Goal: Task Accomplishment & Management: Manage account settings

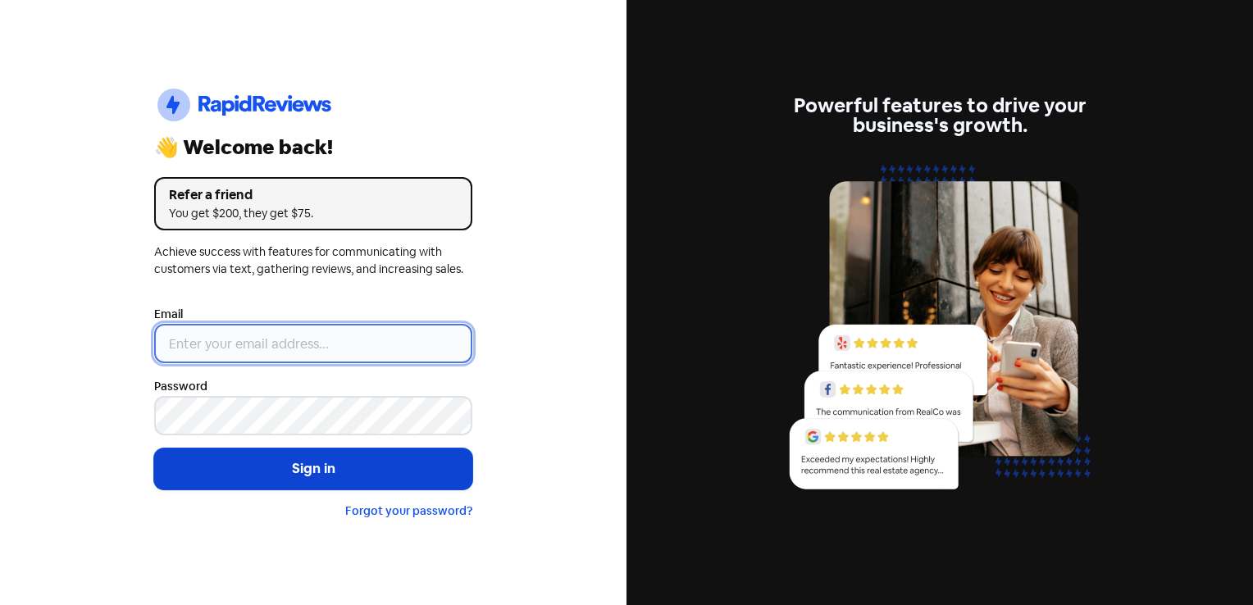
type input "[EMAIL_ADDRESS][DOMAIN_NAME]"
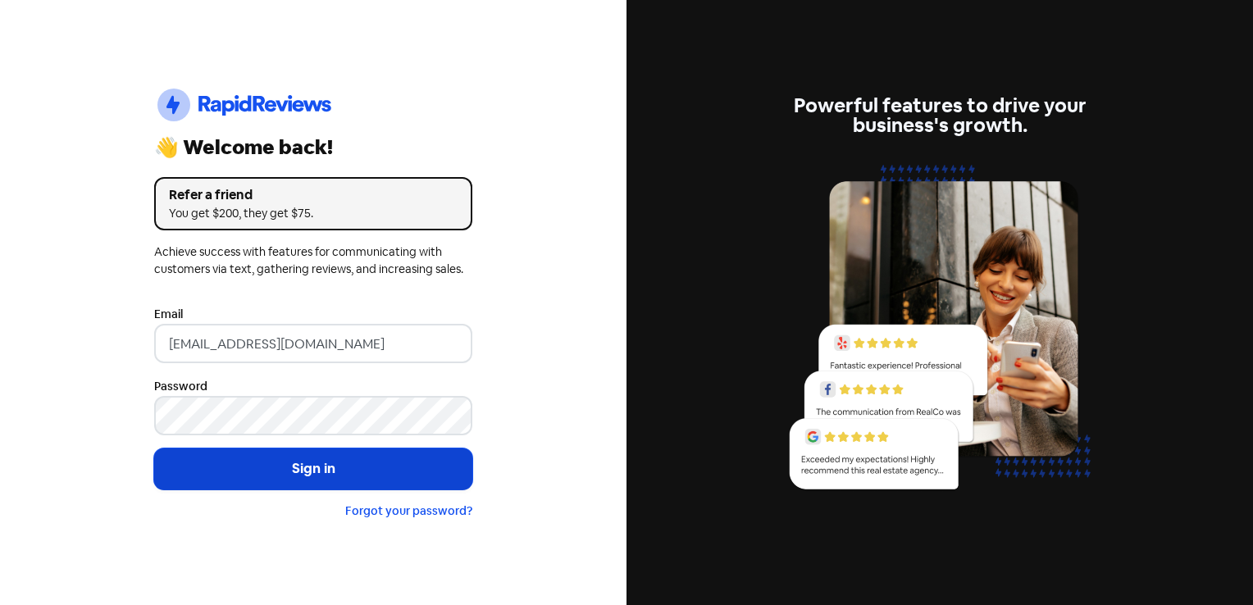
click at [331, 464] on button "Sign in" at bounding box center [313, 469] width 318 height 41
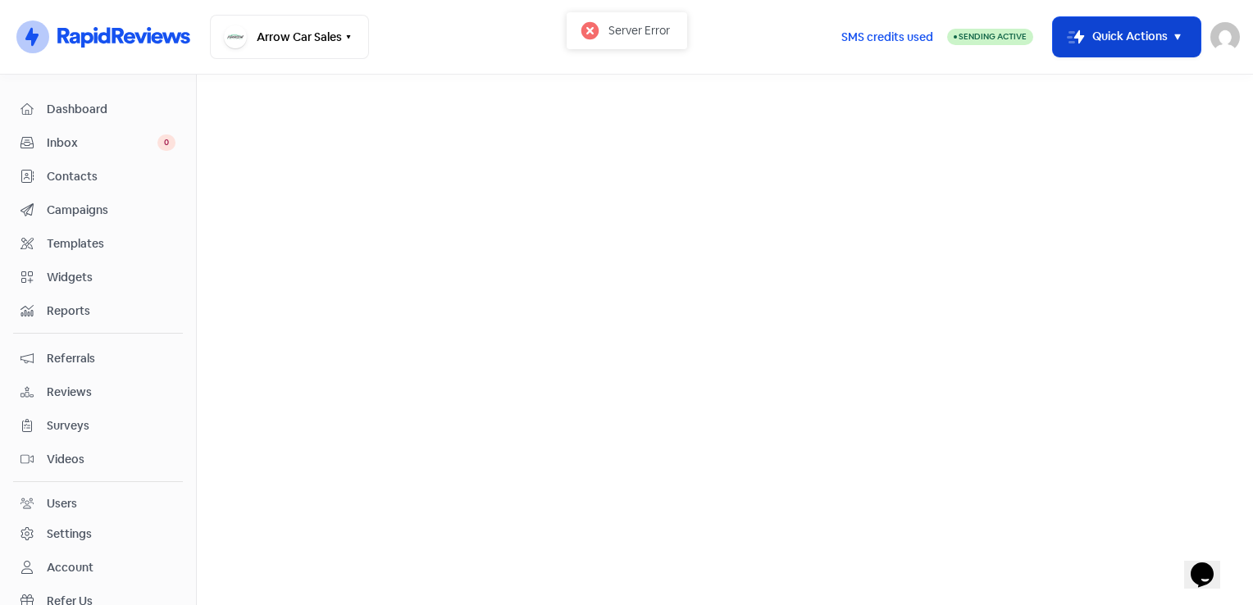
click at [1148, 38] on button "Icon For Thunder-move Quick Actions" at bounding box center [1127, 36] width 148 height 39
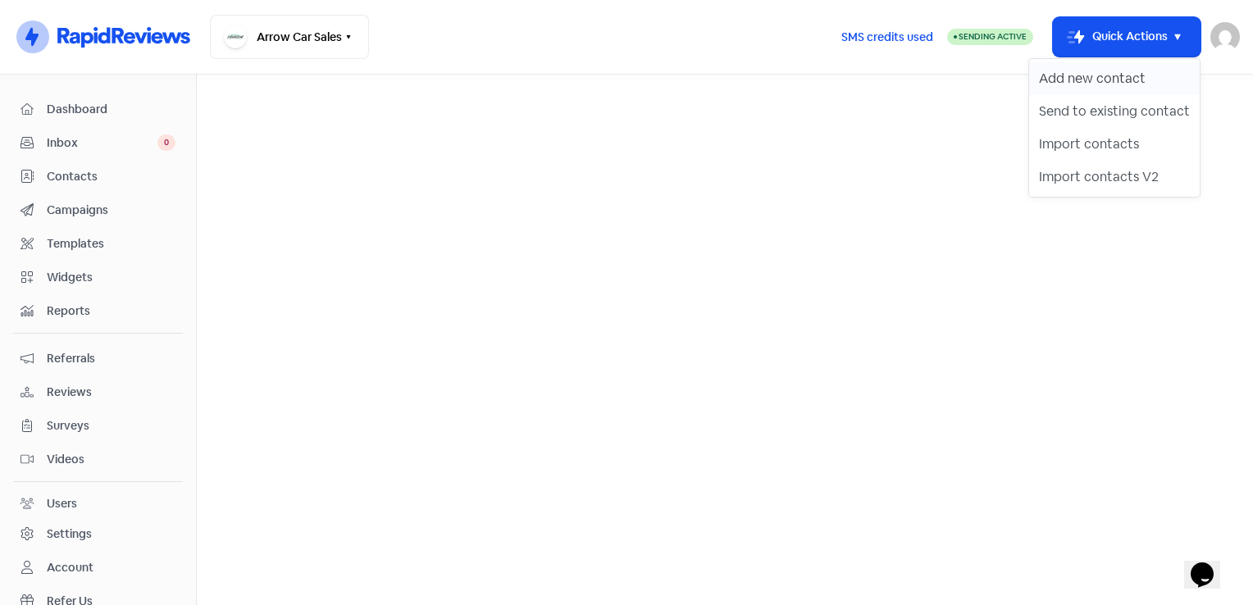
click at [1115, 77] on button "Add new contact" at bounding box center [1114, 78] width 171 height 33
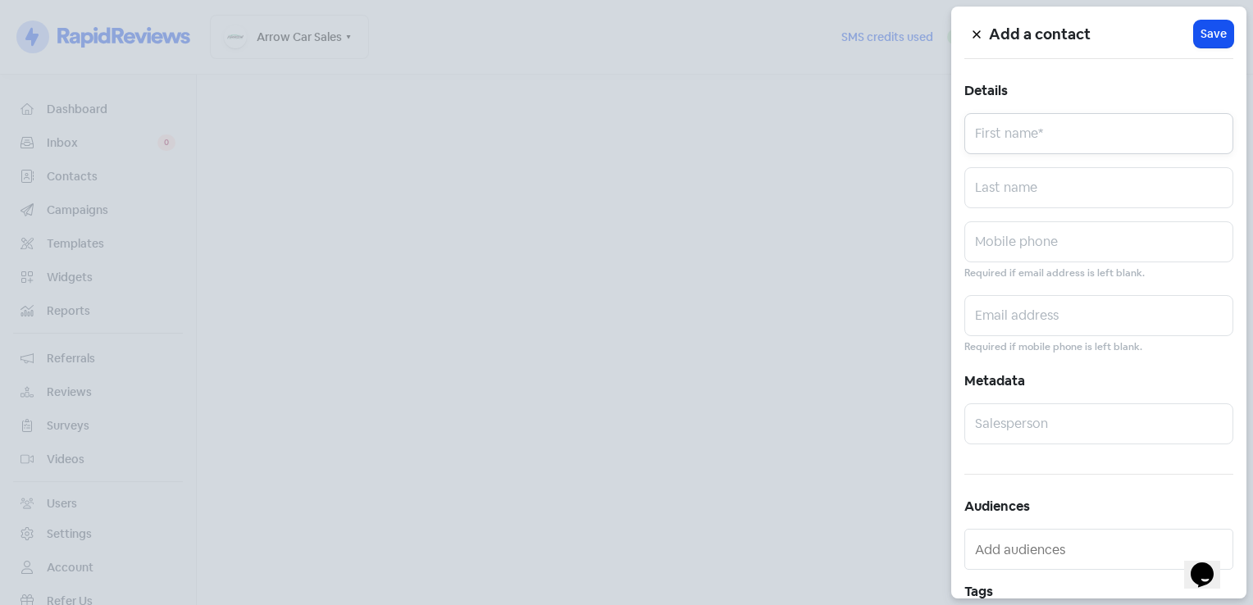
click at [1047, 139] on input "text" at bounding box center [1099, 133] width 269 height 41
click at [632, 197] on div at bounding box center [626, 302] width 1253 height 605
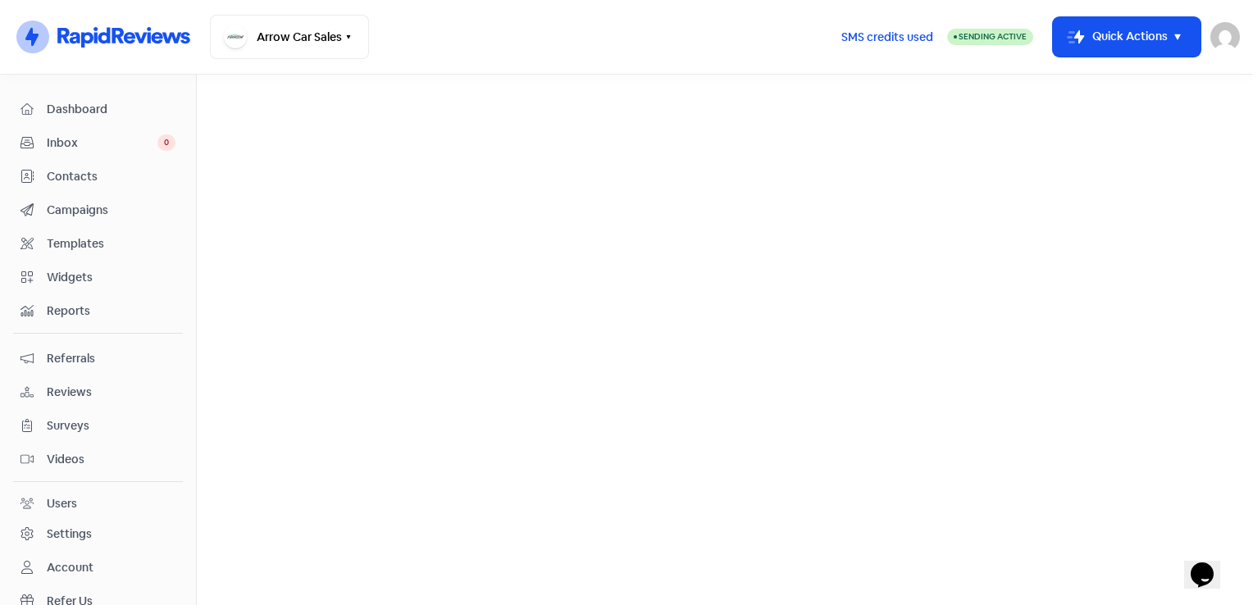
click at [1202, 48] on div "SMS credits used Sending Active Icon For Thunder-move Quick Actions Lee Stibbs …" at bounding box center [1034, 37] width 413 height 44
click at [1161, 49] on button "Icon For Thunder-move Quick Actions" at bounding box center [1127, 36] width 148 height 39
click at [1141, 74] on button "Add new contact" at bounding box center [1114, 78] width 171 height 33
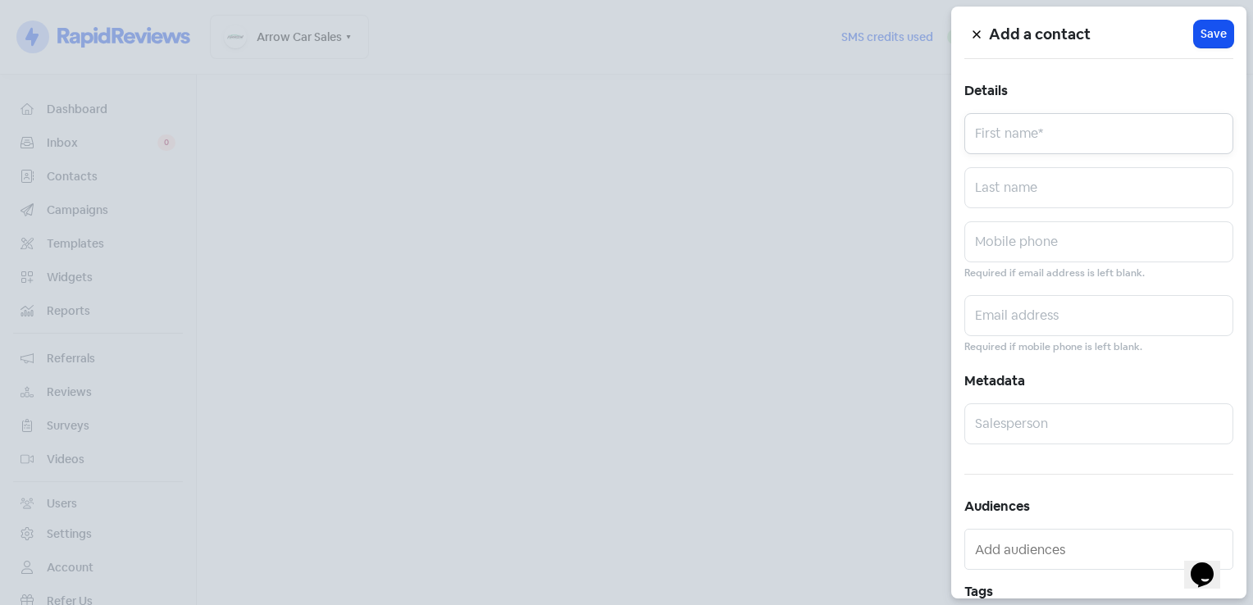
click at [1037, 139] on input "text" at bounding box center [1099, 133] width 269 height 41
type input "Amber"
type input "Howie"
click at [1045, 305] on input "text" at bounding box center [1099, 315] width 269 height 41
paste input "amberhowie2000@gmail.com"
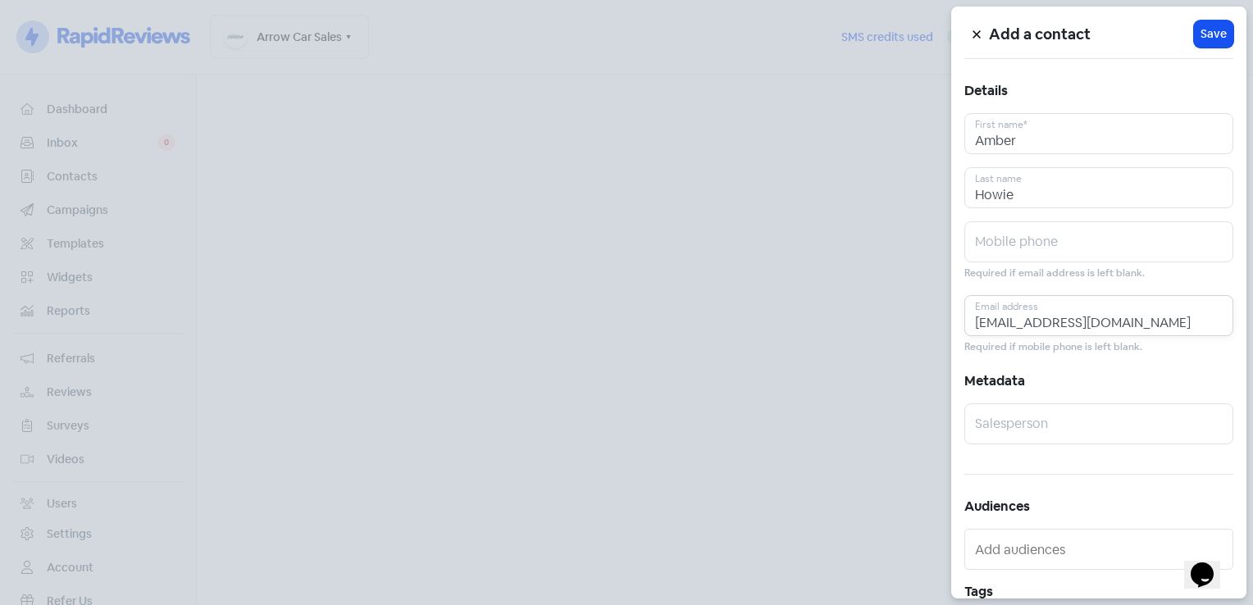
type input "amberhowie2000@gmail.com"
click at [978, 263] on div "Mobile phone Required if email address is left blank." at bounding box center [1099, 251] width 269 height 61
click at [991, 252] on input "text" at bounding box center [1099, 241] width 269 height 41
paste input "amberhowie2000@gmail.com"
type input "amberhowie2000@gmail.com"
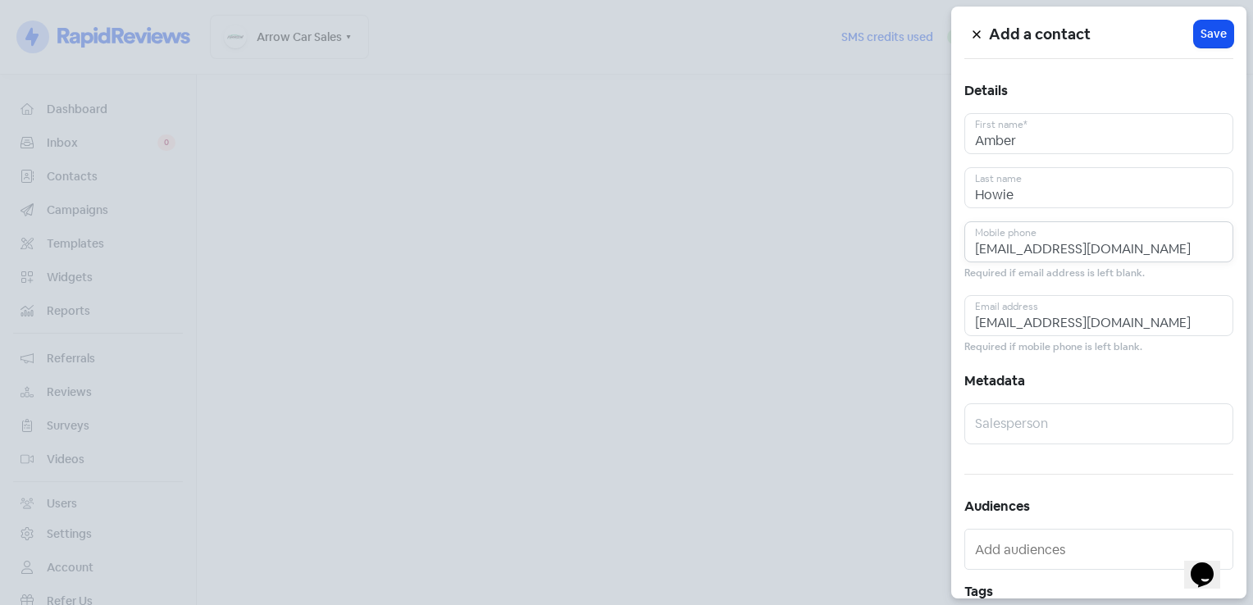
drag, startPoint x: 1171, startPoint y: 248, endPoint x: 555, endPoint y: 215, distance: 616.8
click at [555, 604] on div "Add a contact Icon For Loading Save Details Amber First name* Howie Last name a…" at bounding box center [626, 605] width 1253 height 0
type input "0434973563"
click at [1038, 419] on input "text" at bounding box center [1099, 424] width 269 height 41
type input "Kayla"
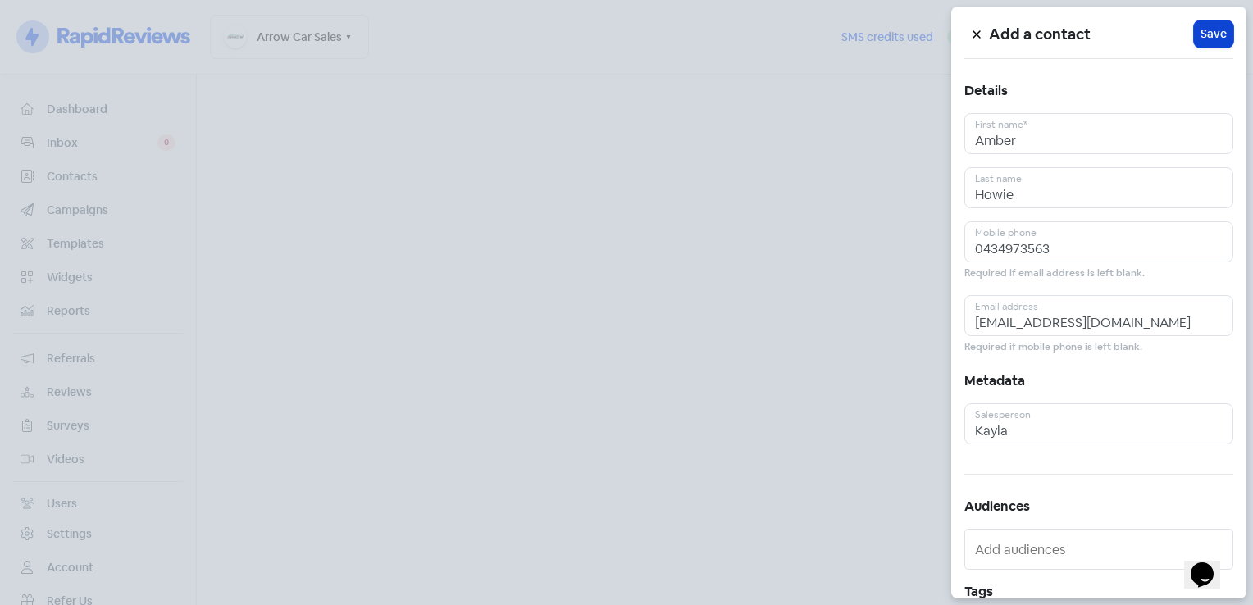
click at [1203, 38] on span "Save" at bounding box center [1214, 33] width 26 height 17
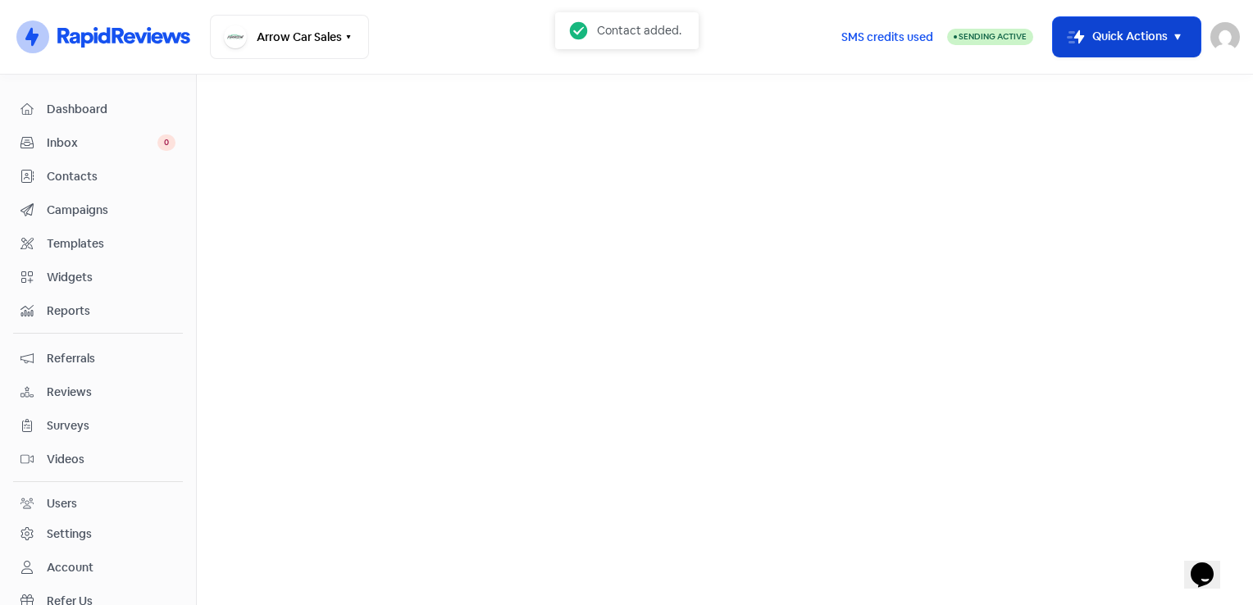
click at [1157, 29] on button "Icon For Thunder-move Quick Actions" at bounding box center [1127, 36] width 148 height 39
click at [52, 103] on span "Dashboard" at bounding box center [111, 109] width 129 height 17
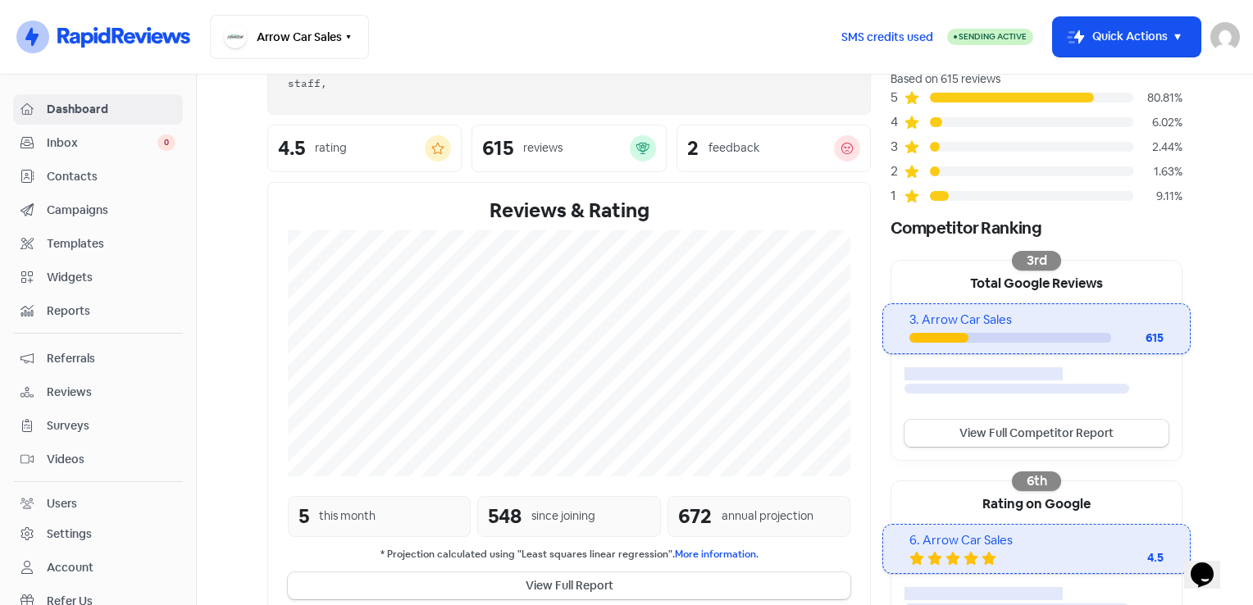
scroll to position [39, 0]
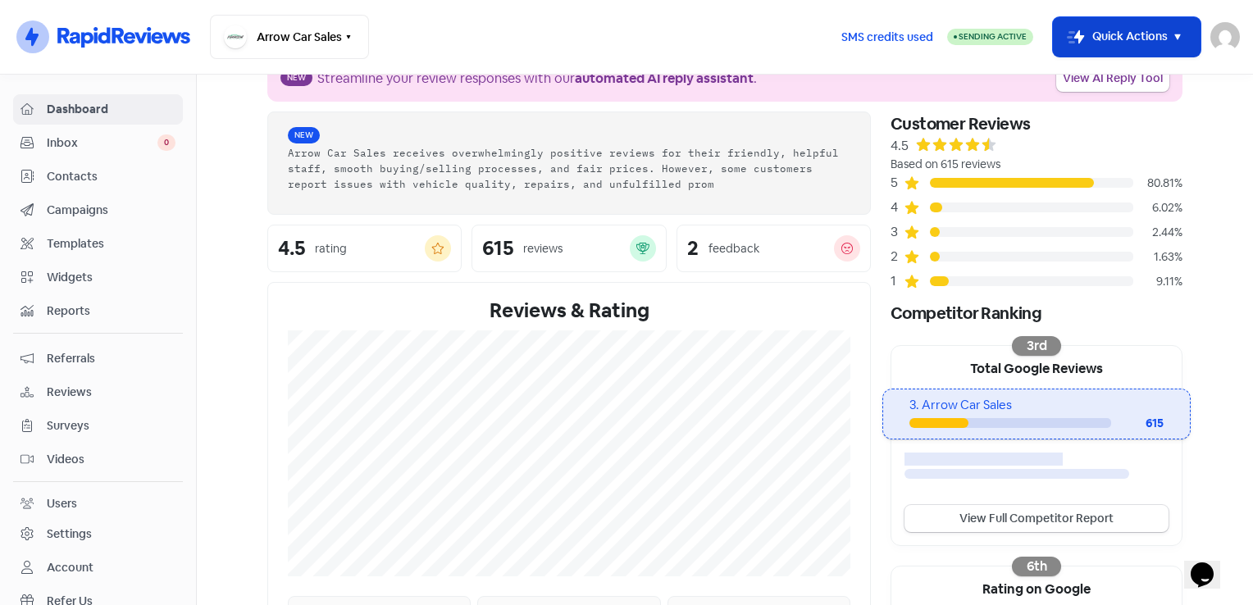
click at [1152, 38] on button "Icon For Thunder-move Quick Actions" at bounding box center [1127, 36] width 148 height 39
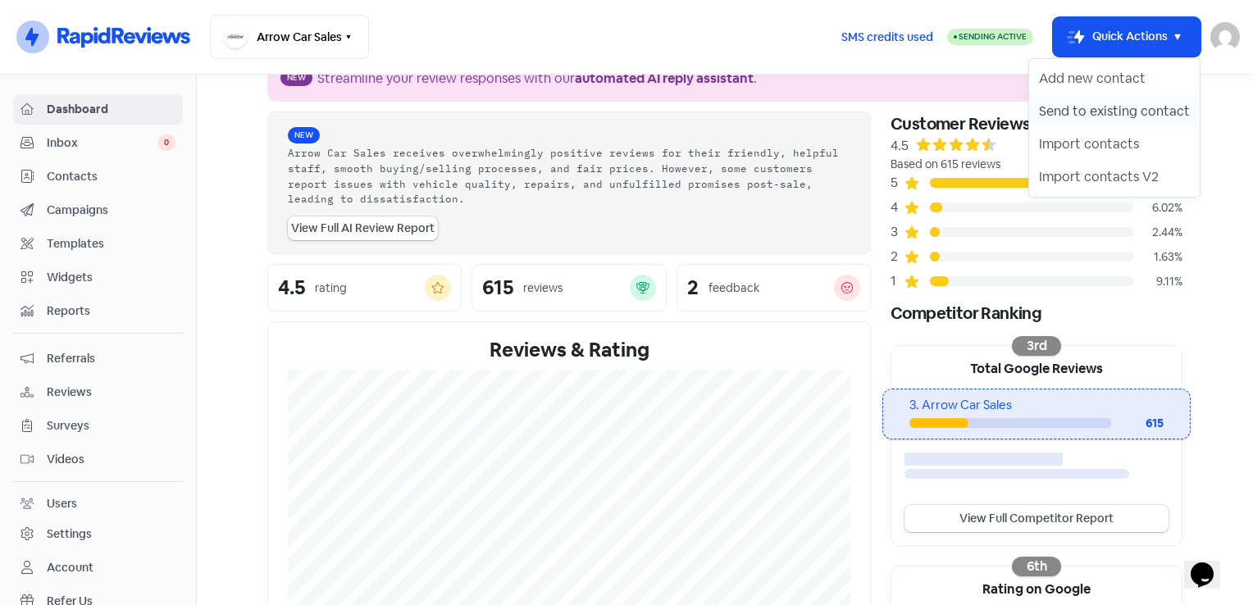
click at [1143, 110] on button "Send to existing contact" at bounding box center [1114, 111] width 171 height 33
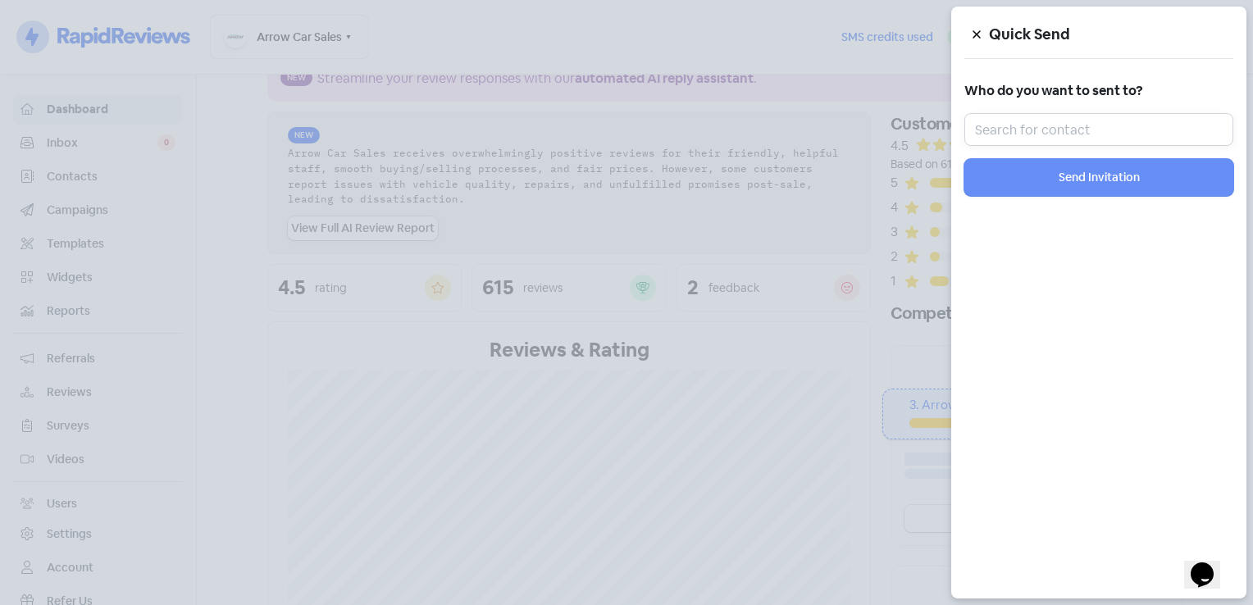
click at [1062, 123] on input "text" at bounding box center [1099, 129] width 269 height 33
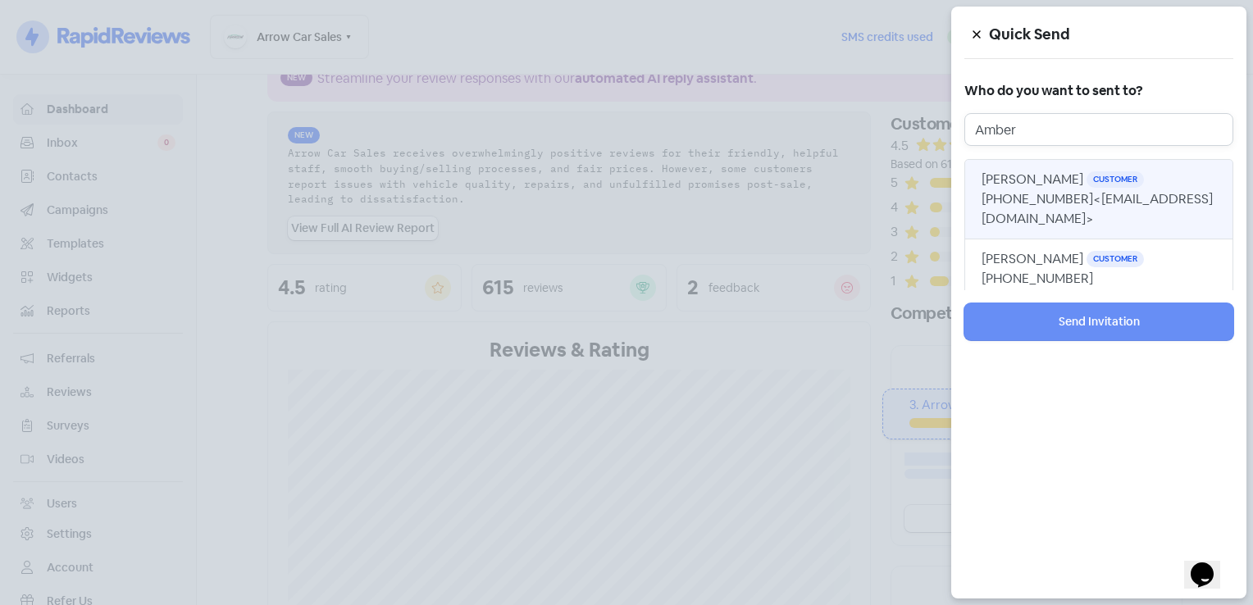
type input "Amber"
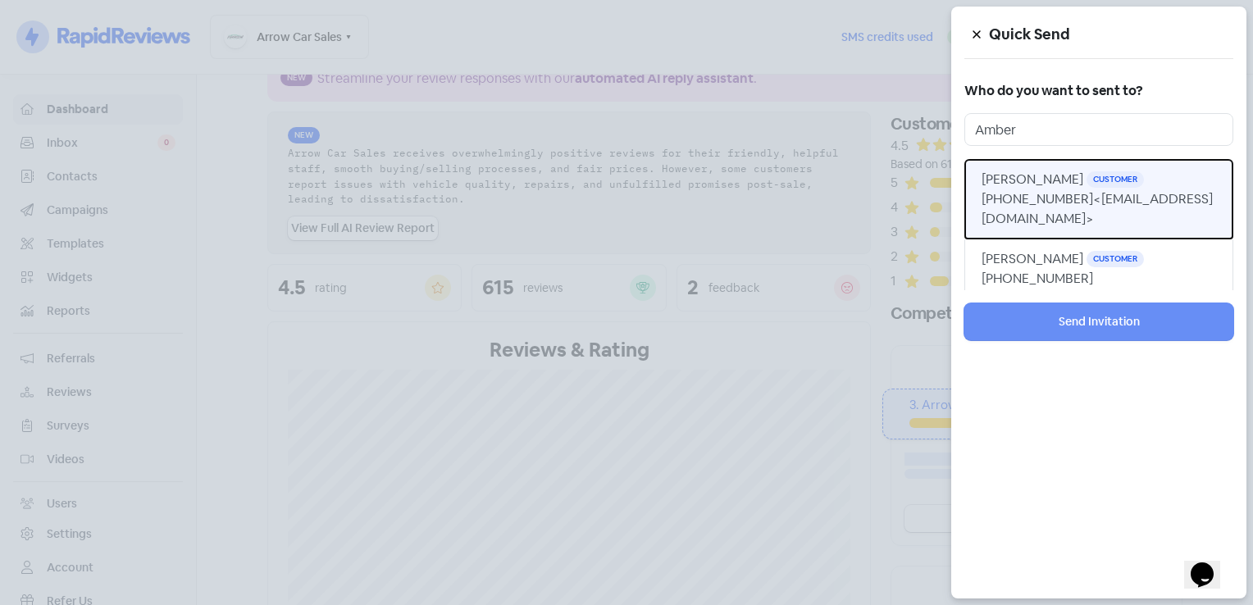
click at [1068, 188] on button "Amber Howie Customer +61434973563 <amberhowie2000@gmail.com>" at bounding box center [1099, 199] width 269 height 80
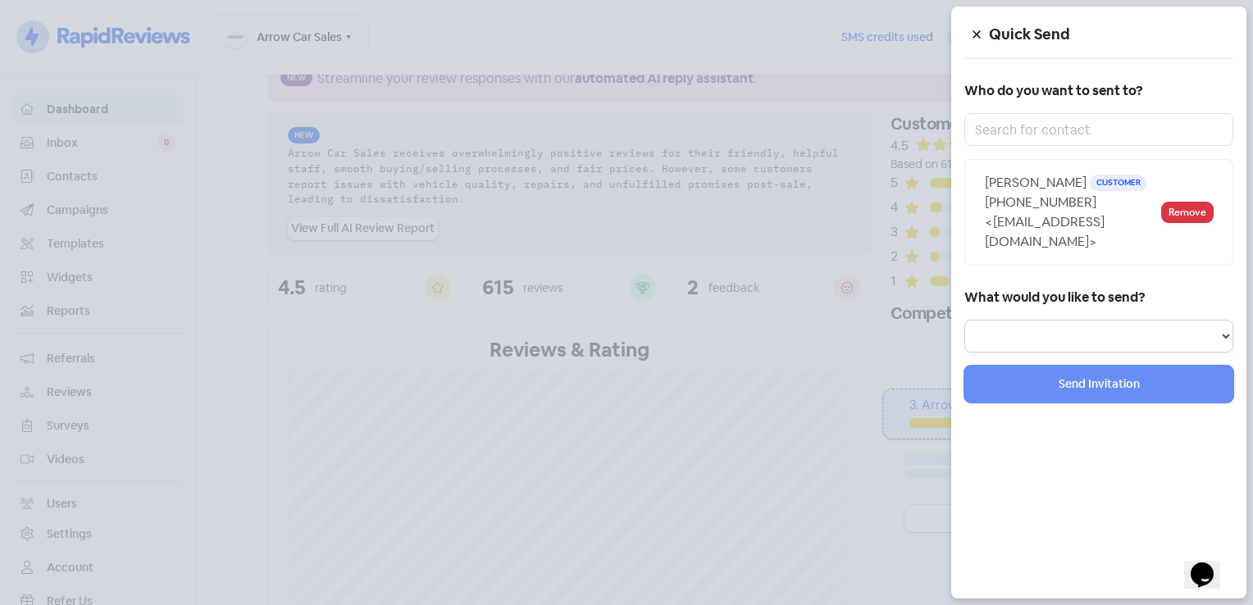
click at [1120, 325] on select "Review Invitation Referral Invitation Survey Invitation Video Invitation" at bounding box center [1099, 336] width 269 height 33
select select "review"
click at [965, 320] on select "Review Invitation Referral Invitation Survey Invitation Video Invitation" at bounding box center [1099, 336] width 269 height 33
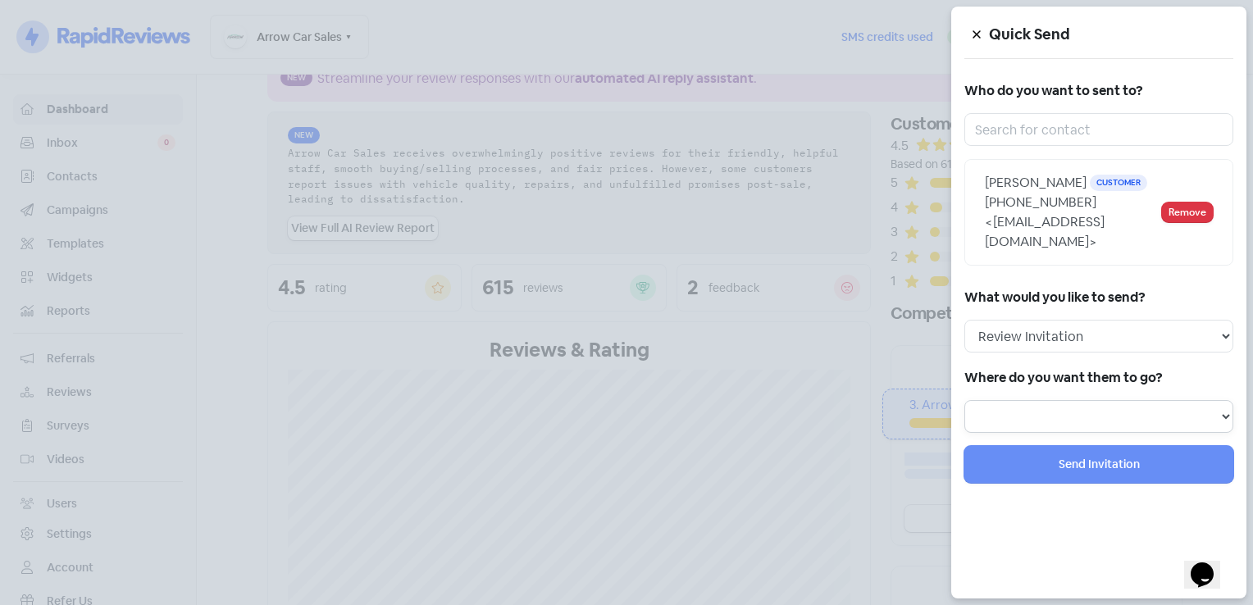
click at [1028, 410] on select "Review form: Default review form Review form: TROY Review form: SAM Review form…" at bounding box center [1099, 416] width 269 height 33
click at [1214, 413] on select "Review form: Default review form Review form: TROY Review form: SAM Review form…" at bounding box center [1099, 416] width 269 height 33
click at [1227, 418] on select "Review form: Default review form Review form: TROY Review form: SAM Review form…" at bounding box center [1099, 416] width 269 height 33
select select "71"
click at [965, 400] on select "Review form: Default review form Review form: TROY Review form: SAM Review form…" at bounding box center [1099, 416] width 269 height 33
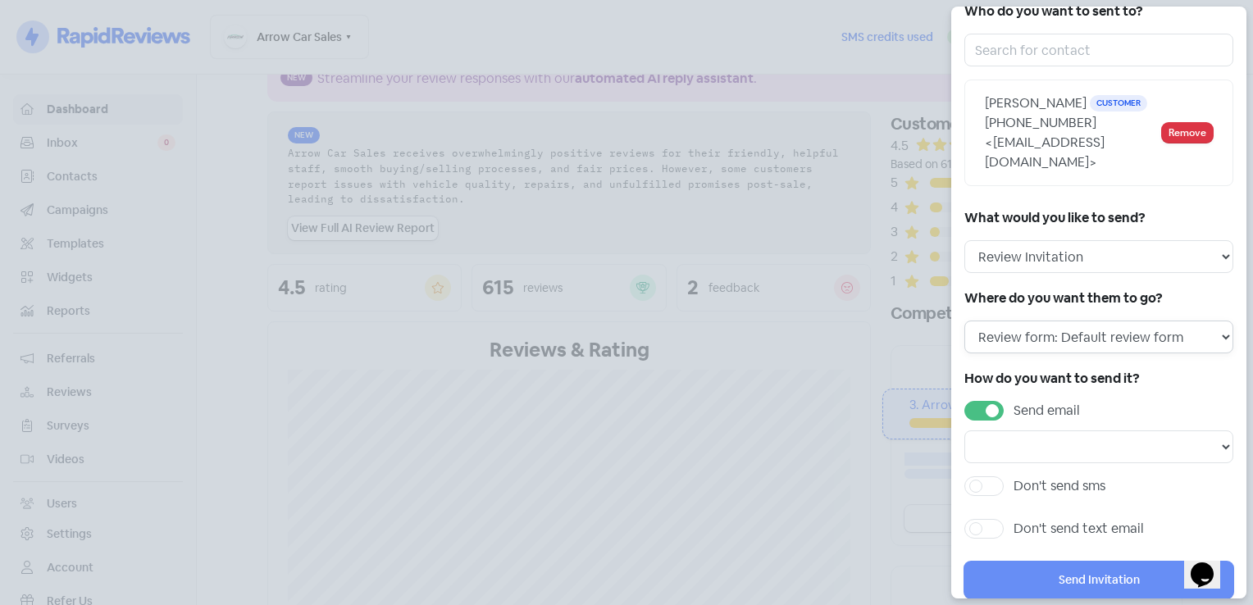
scroll to position [112, 0]
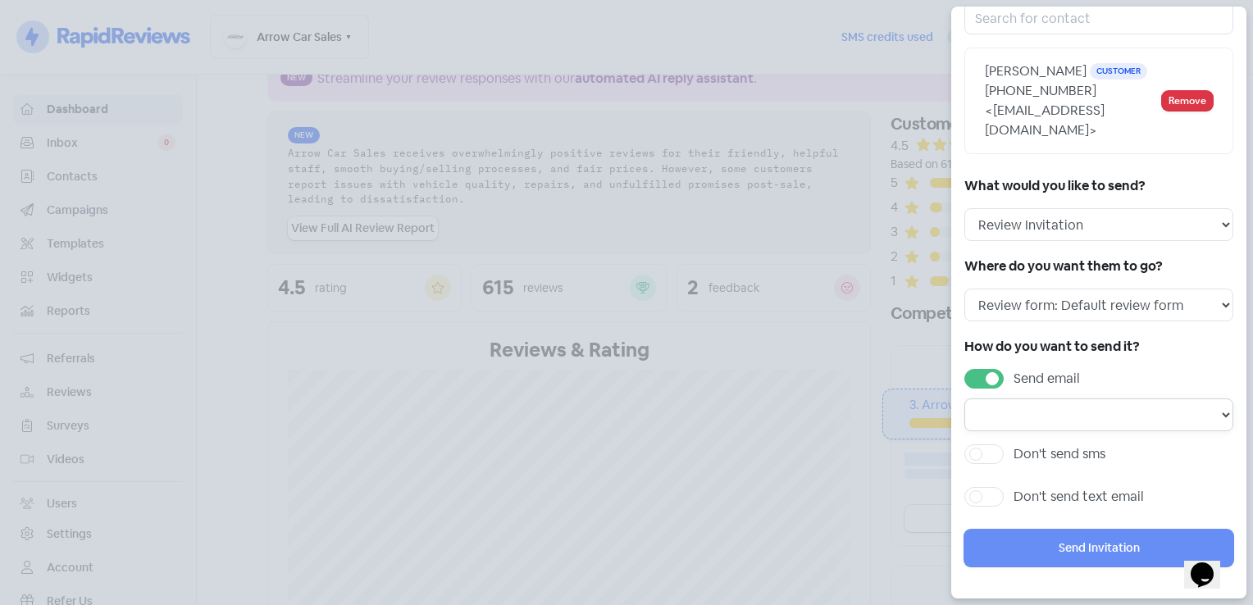
click at [1094, 420] on select "Email template: RR email 3 Email template: RR email 2 Email template: RR email 1" at bounding box center [1099, 415] width 269 height 33
click at [1122, 407] on select "Email template: RR email 3 Email template: RR email 2 Email template: RR email 1" at bounding box center [1099, 415] width 269 height 33
select select "170"
click at [965, 399] on select "Email template: RR email 3 Email template: RR email 2 Email template: RR email 1" at bounding box center [1099, 415] width 269 height 33
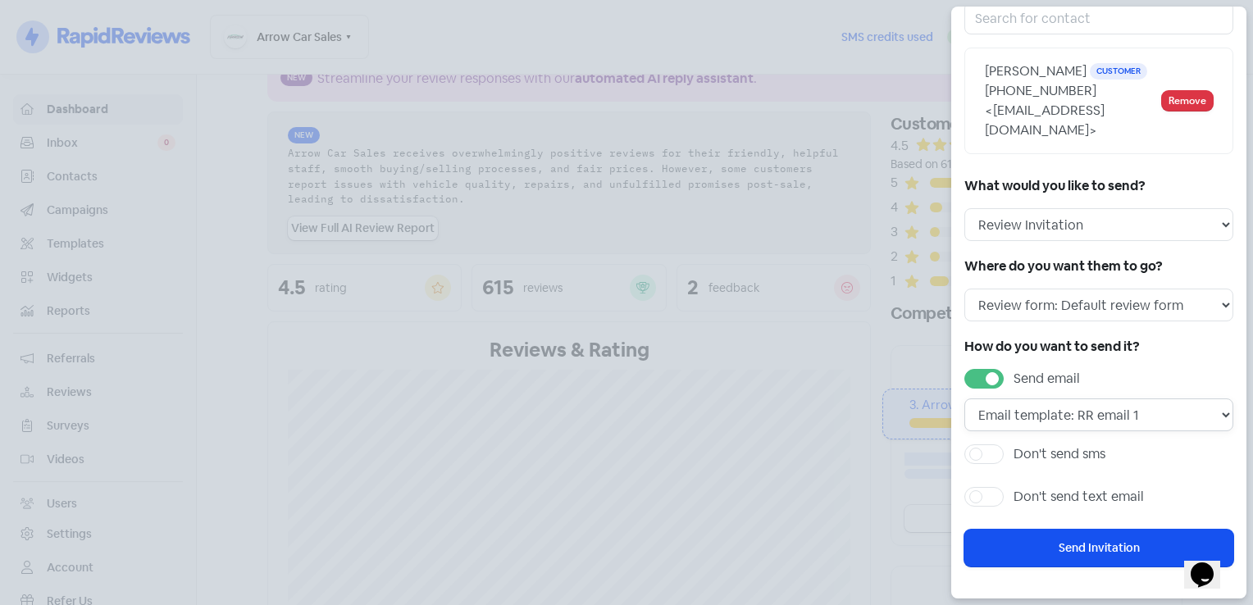
click at [1165, 416] on select "Email template: RR email 3 Email template: RR email 2 Email template: RR email 1" at bounding box center [1099, 415] width 269 height 33
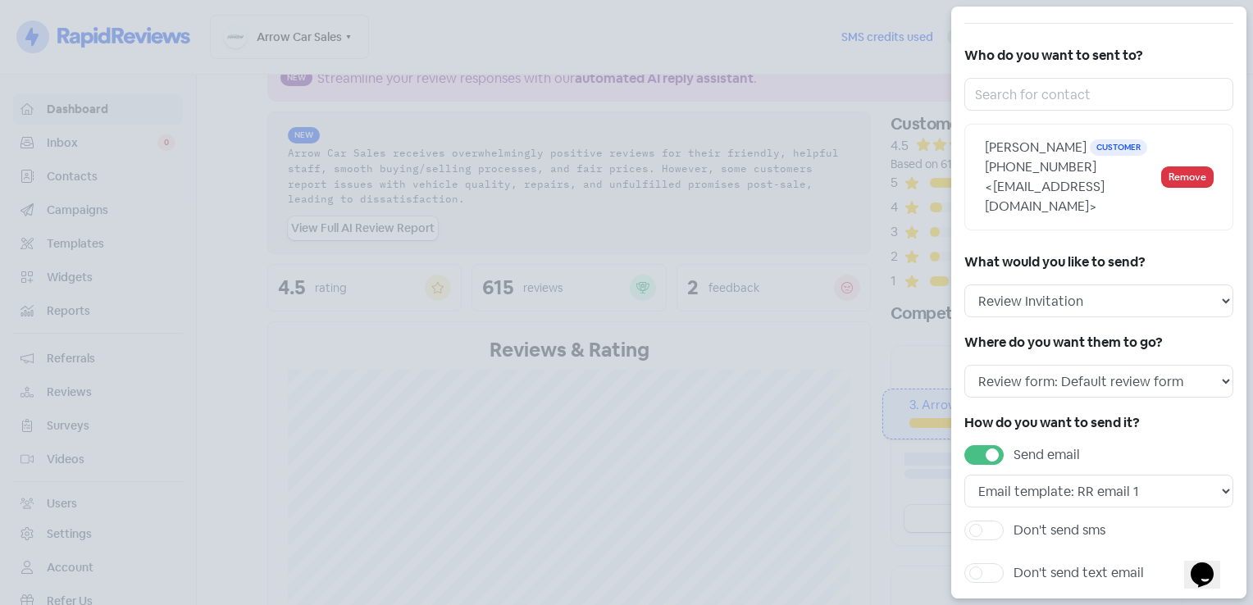
click at [1165, 416] on div "How do you want to send it? Send email Email template: RR email 3 Email templat…" at bounding box center [1099, 502] width 269 height 182
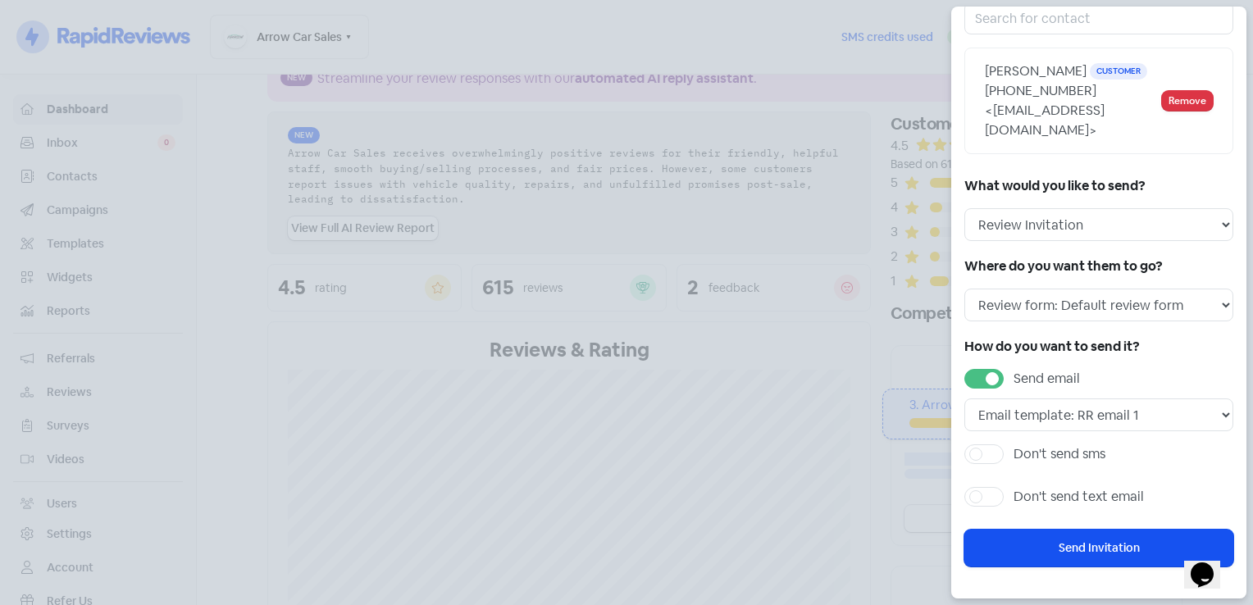
click at [794, 290] on div at bounding box center [626, 302] width 1253 height 605
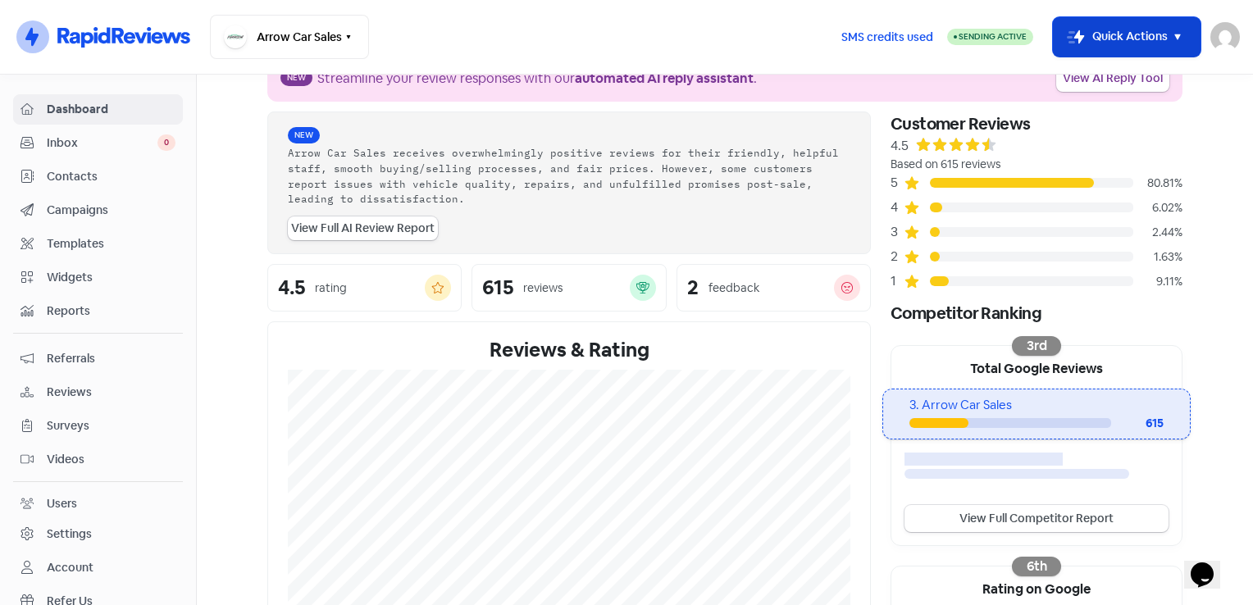
click at [1170, 44] on icon "button" at bounding box center [1178, 37] width 20 height 20
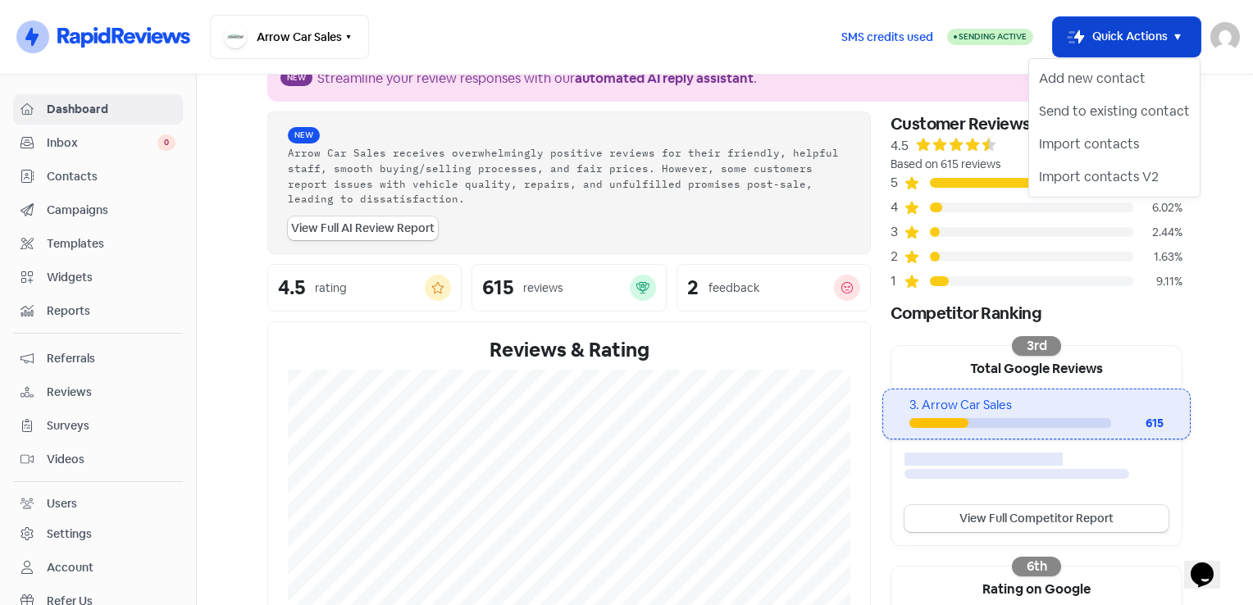
click at [1170, 44] on icon "button" at bounding box center [1178, 37] width 20 height 20
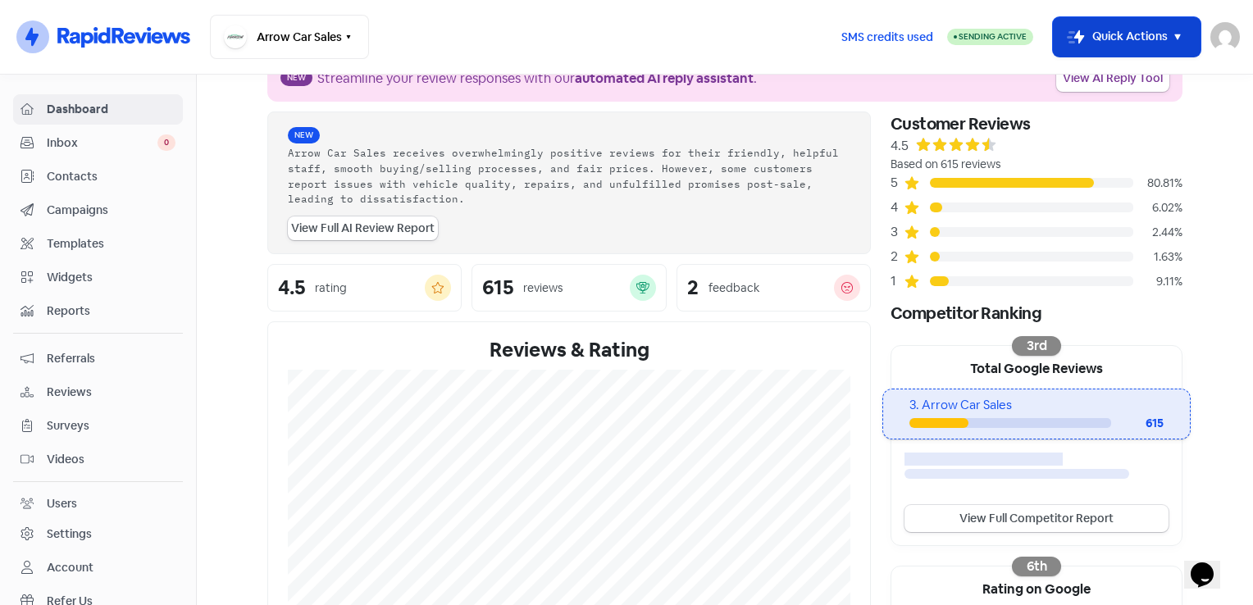
click at [1170, 44] on icon "button" at bounding box center [1178, 37] width 20 height 20
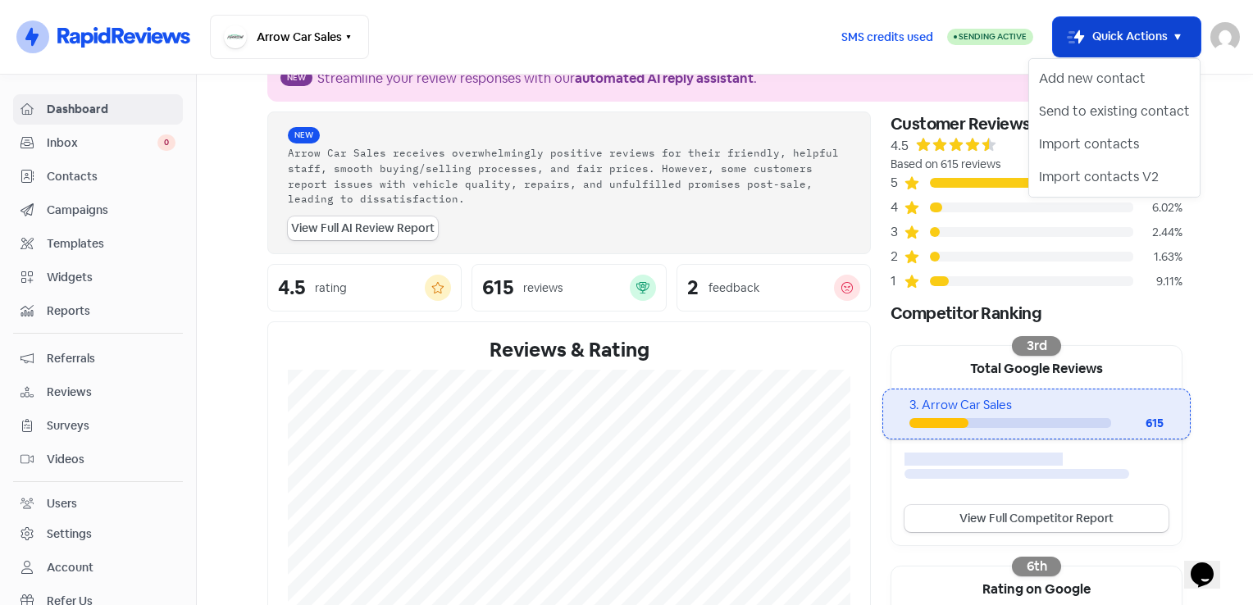
click at [1170, 44] on icon "button" at bounding box center [1178, 37] width 20 height 20
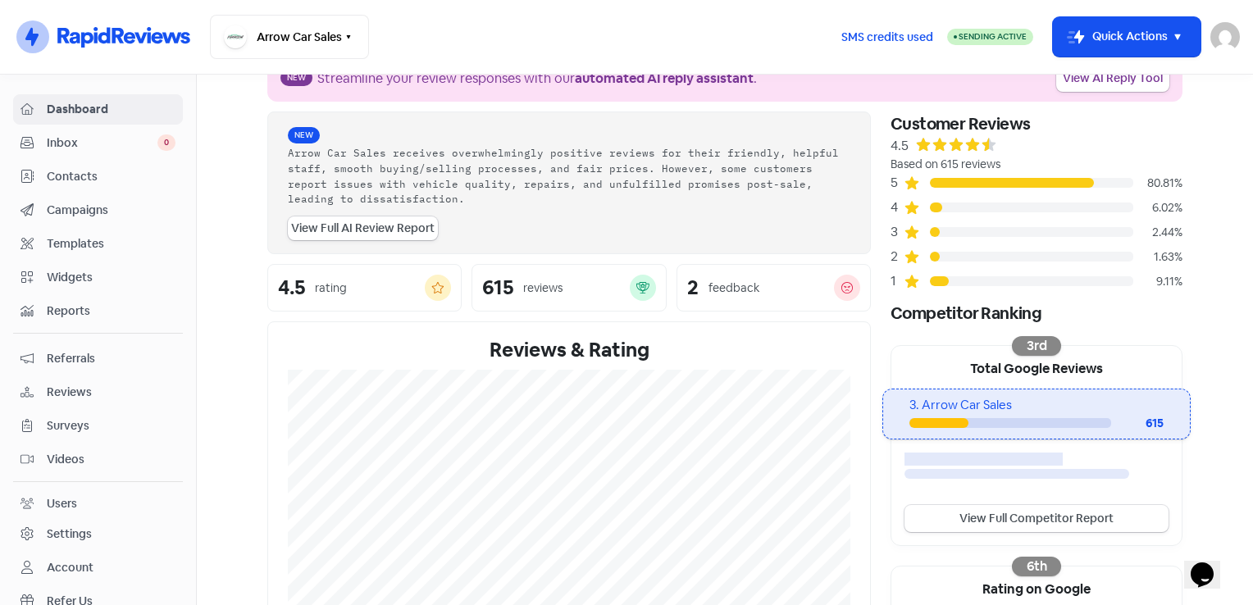
click at [26, 244] on icon at bounding box center [27, 243] width 13 height 11
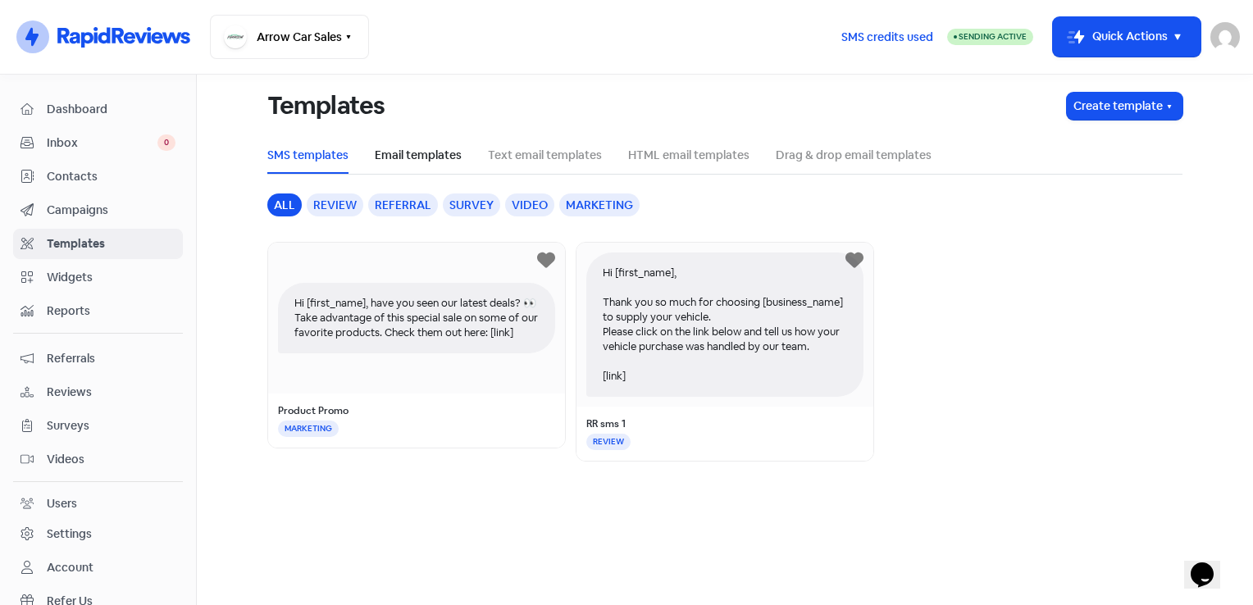
click at [417, 154] on link "Email templates" at bounding box center [418, 155] width 87 height 17
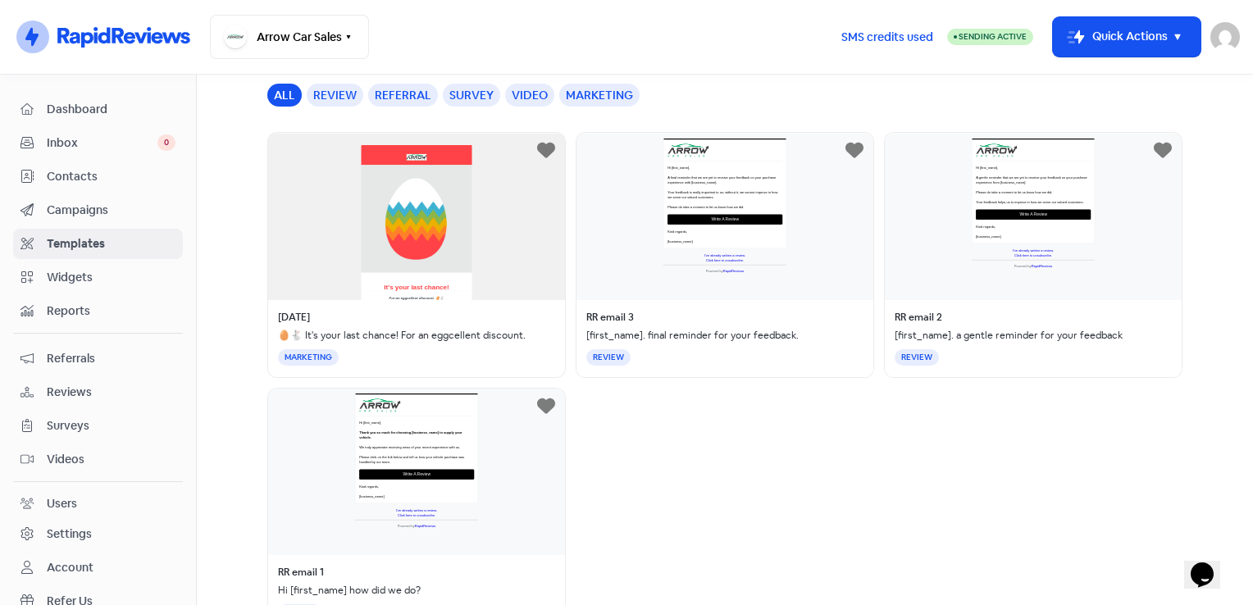
scroll to position [157, 0]
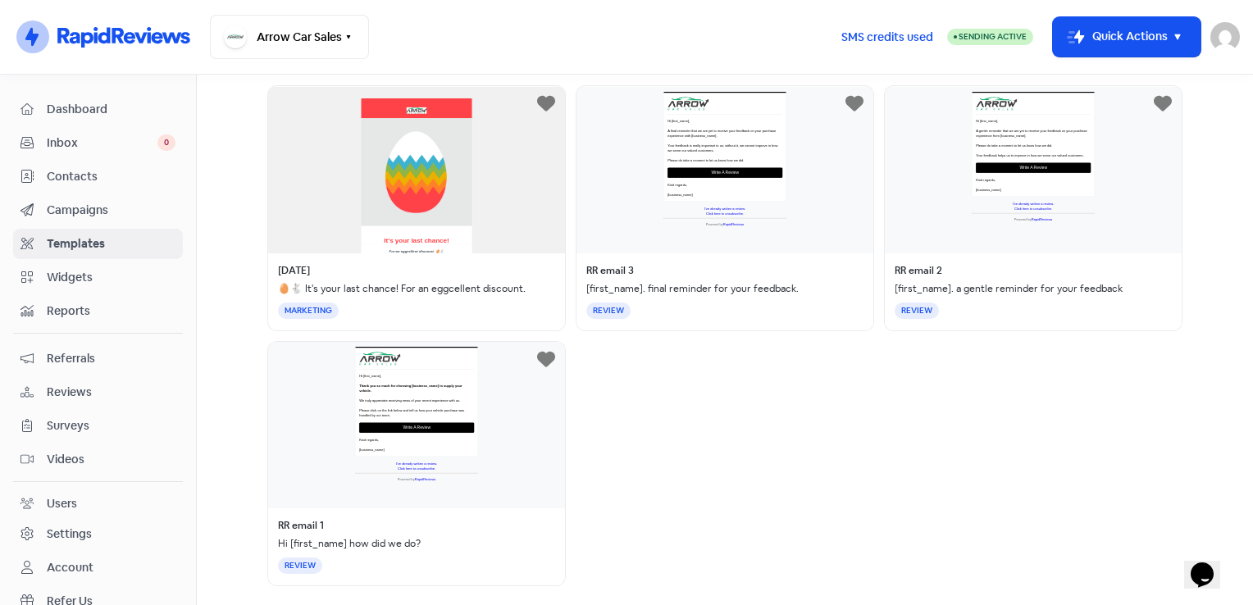
click at [363, 392] on div "RR email 1 Hi [first_name] how did we do? REVIEW" at bounding box center [416, 464] width 299 height 246
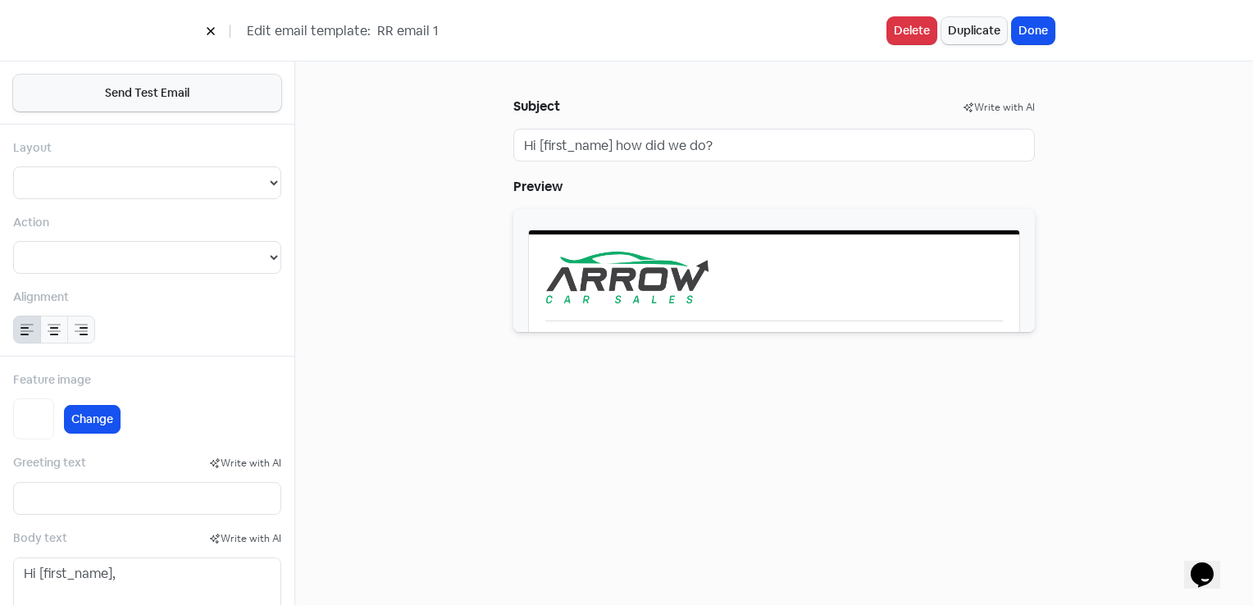
select select "2"
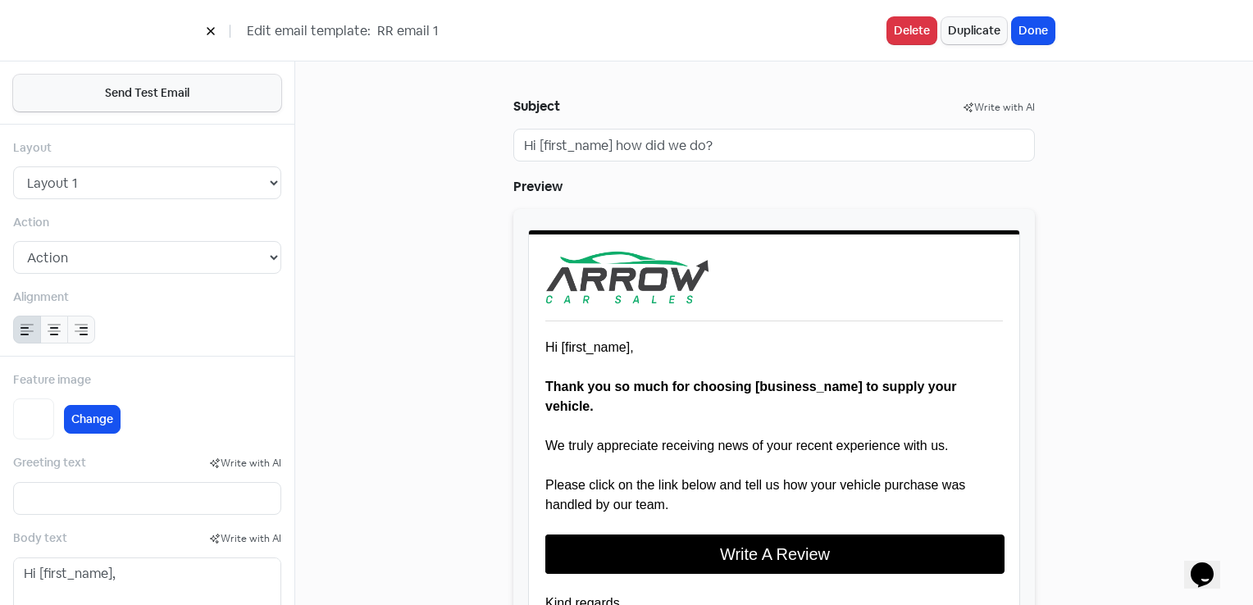
click at [211, 28] on icon at bounding box center [211, 31] width 10 height 10
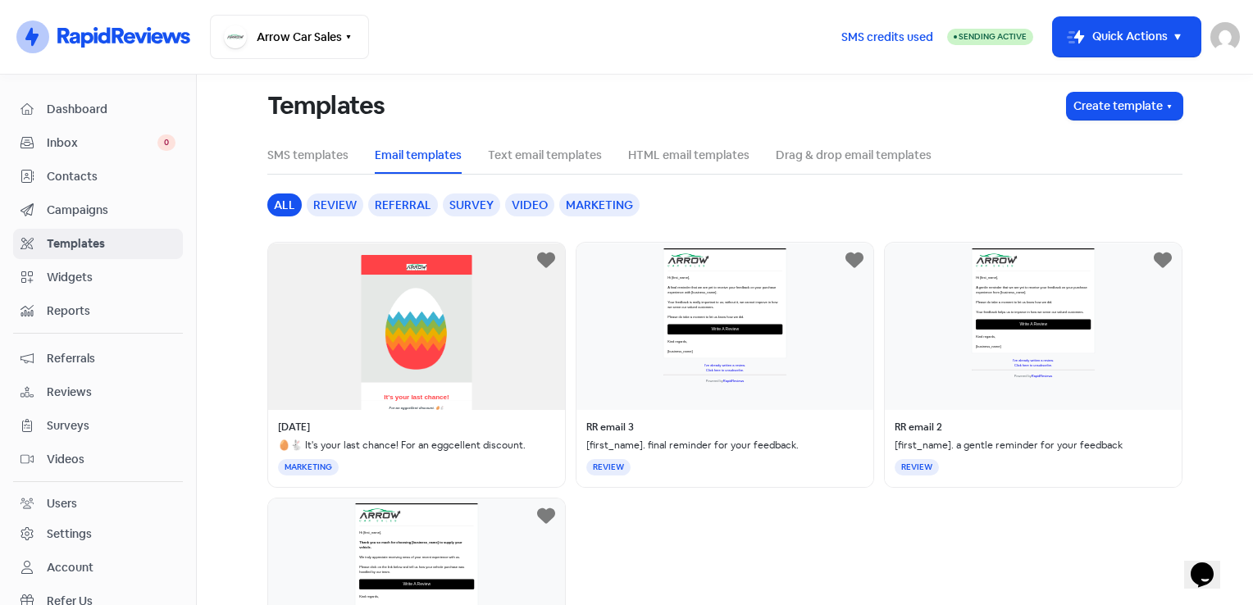
click at [1030, 307] on div "RR email 2 [first_name]. a gentle reminder for your feedback REVIEW" at bounding box center [1033, 365] width 299 height 246
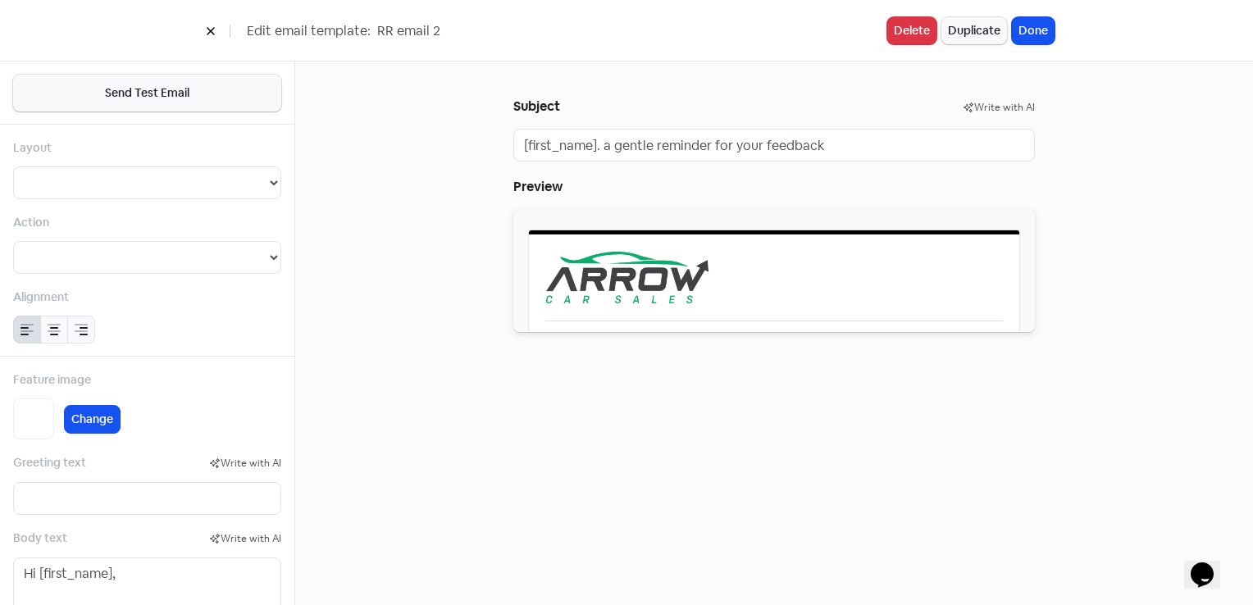
select select "2"
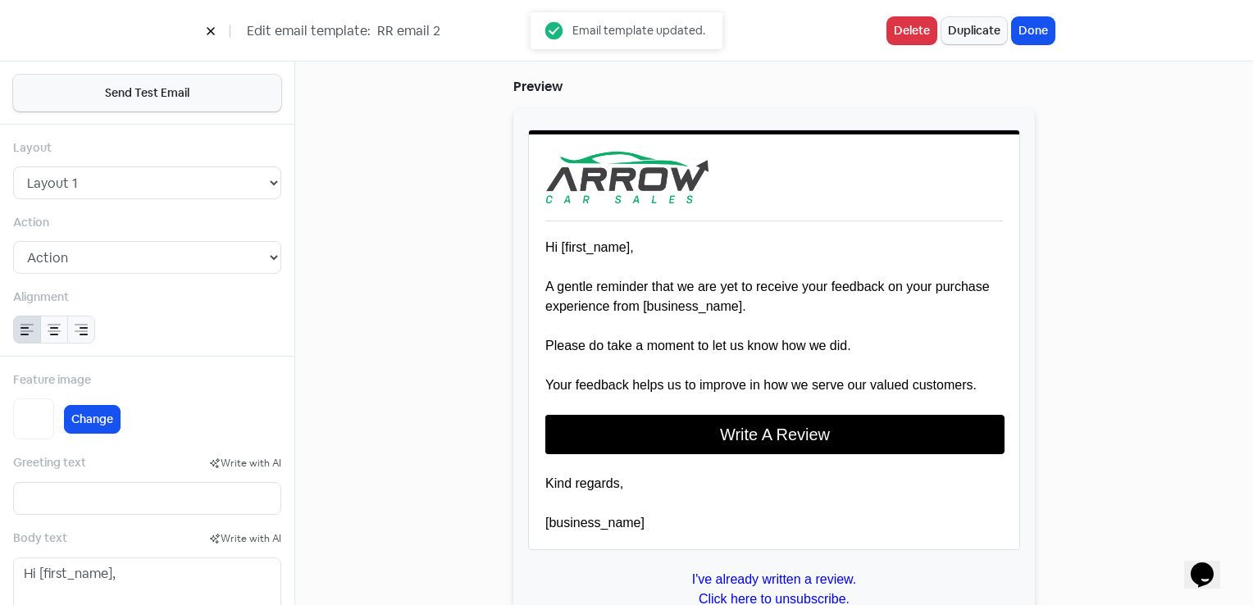
scroll to position [26, 0]
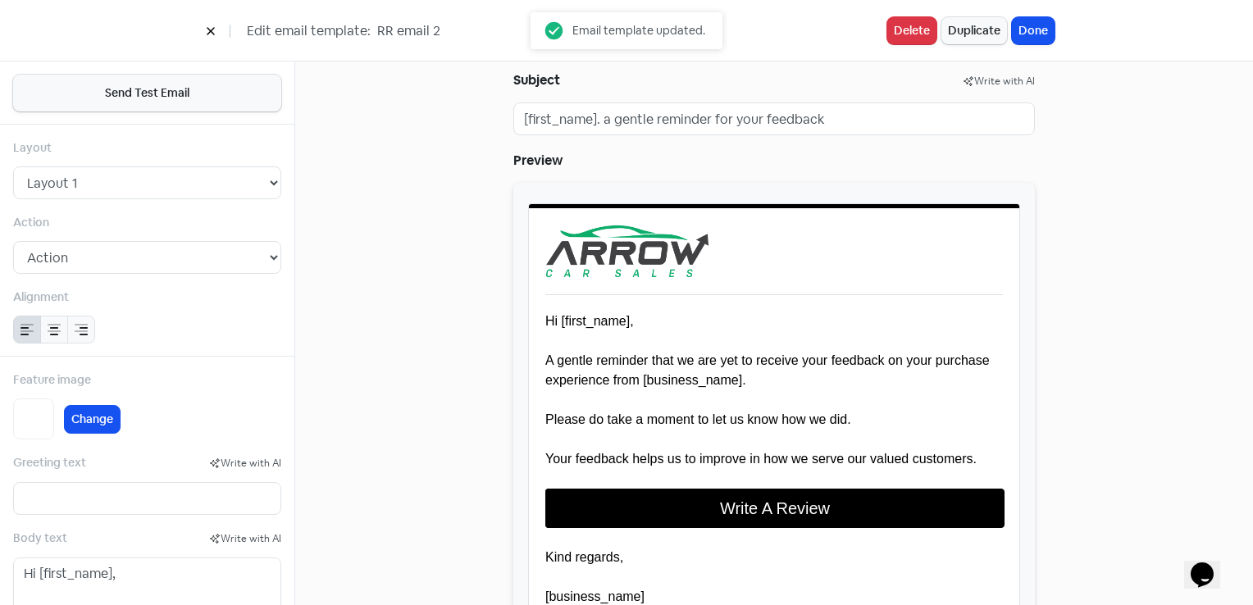
drag, startPoint x: 732, startPoint y: 226, endPoint x: 607, endPoint y: 228, distance: 124.7
click at [609, 230] on div at bounding box center [774, 460] width 522 height 554
drag, startPoint x: 517, startPoint y: 200, endPoint x: 714, endPoint y: 254, distance: 204.2
click at [714, 251] on div at bounding box center [774, 460] width 522 height 554
drag, startPoint x: 536, startPoint y: 307, endPoint x: 769, endPoint y: 433, distance: 265.0
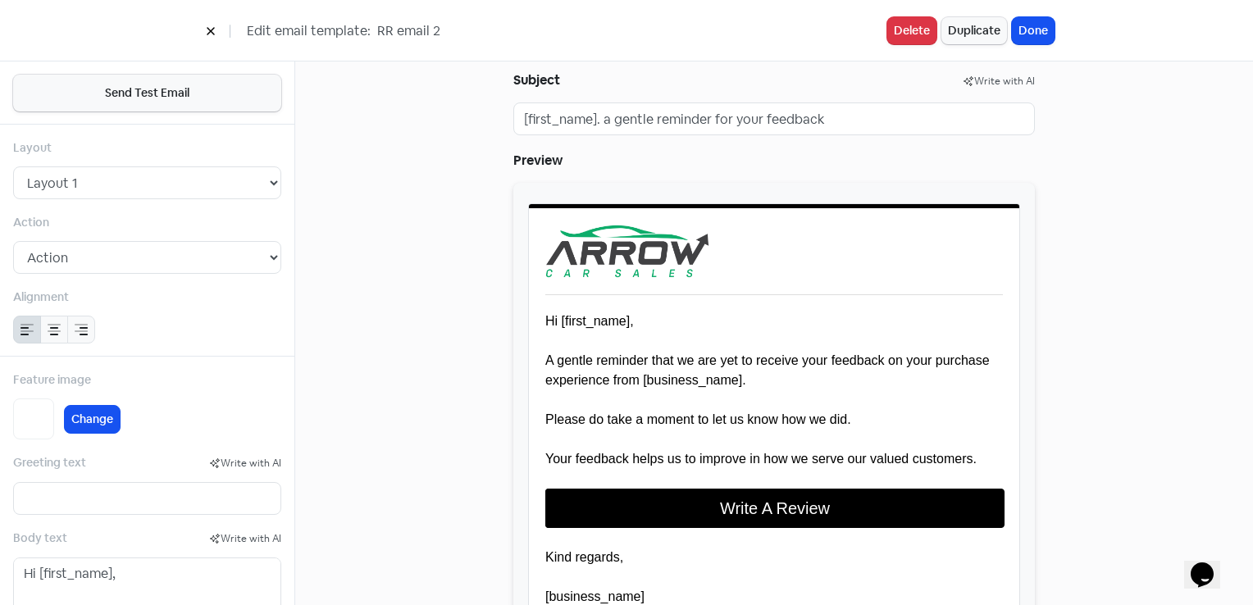
click at [769, 433] on div at bounding box center [774, 460] width 522 height 554
click at [955, 322] on div at bounding box center [774, 460] width 522 height 554
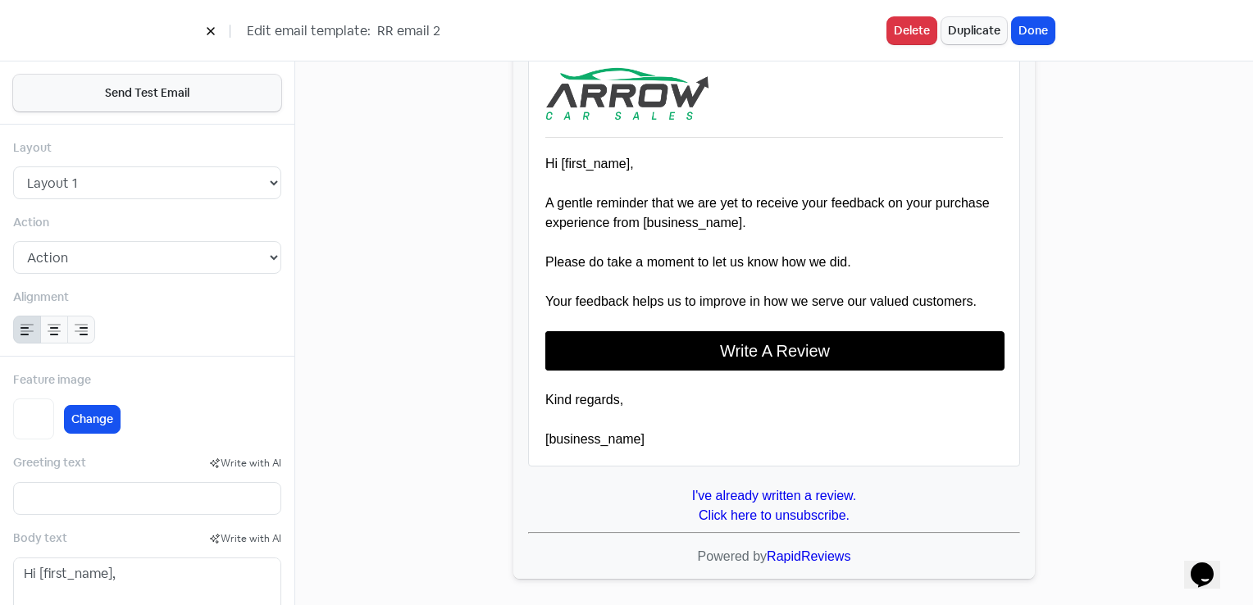
scroll to position [190, 0]
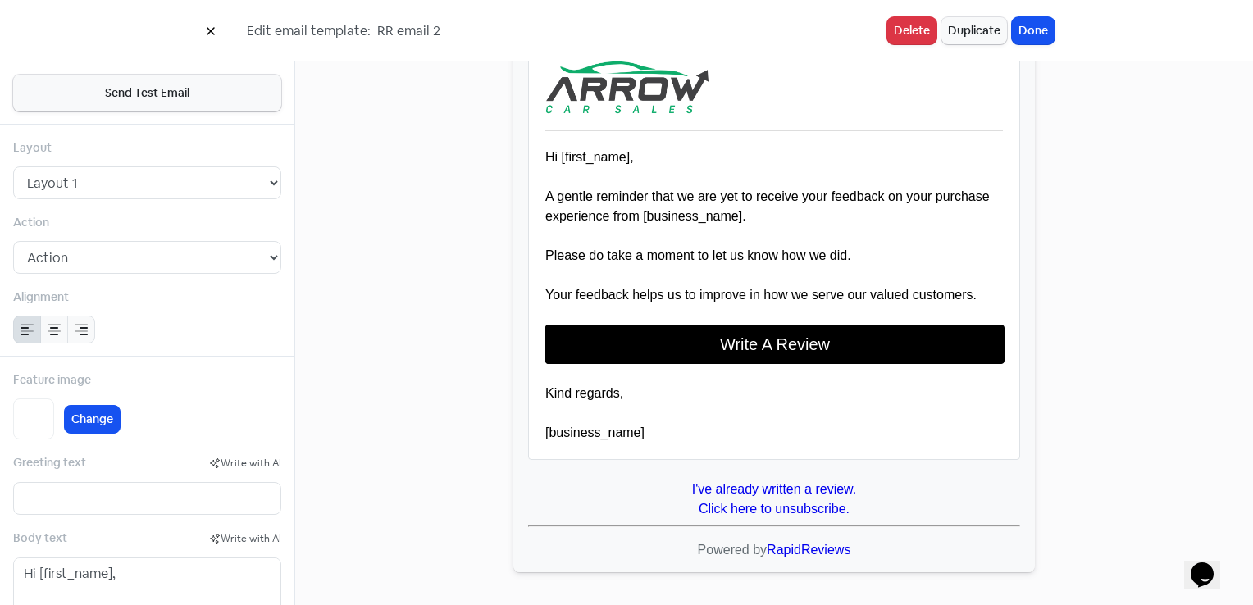
click at [200, 34] on button at bounding box center [210, 30] width 25 height 29
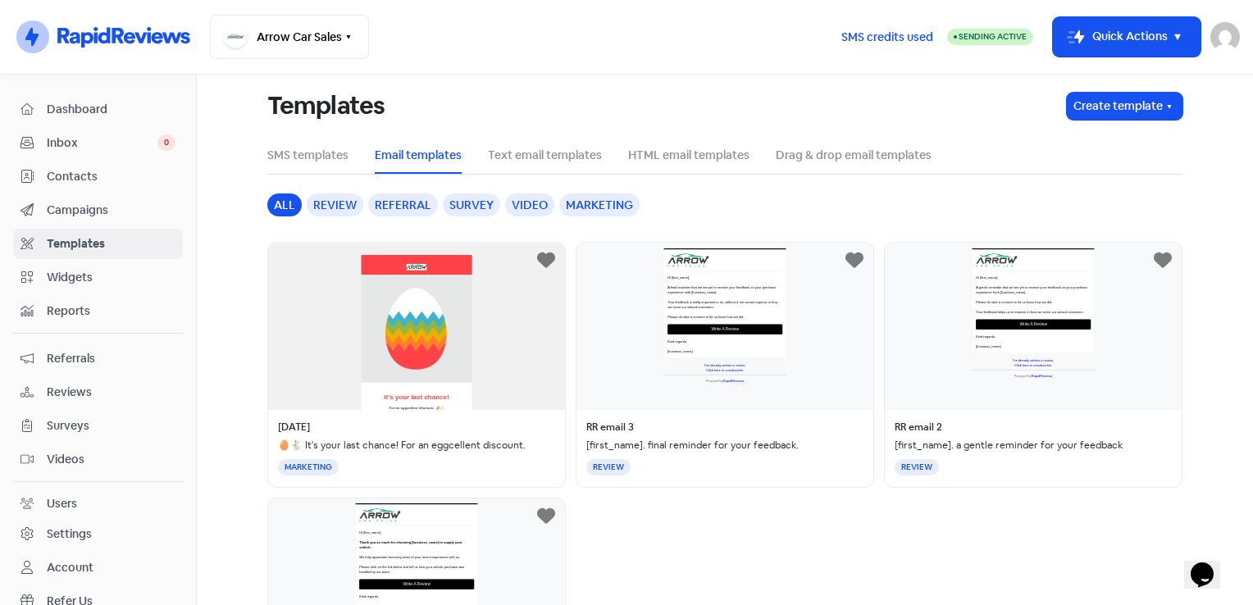
click at [718, 323] on div "RR email 3 [first_name]. final reminder for your feedback. REVIEW" at bounding box center [725, 365] width 299 height 246
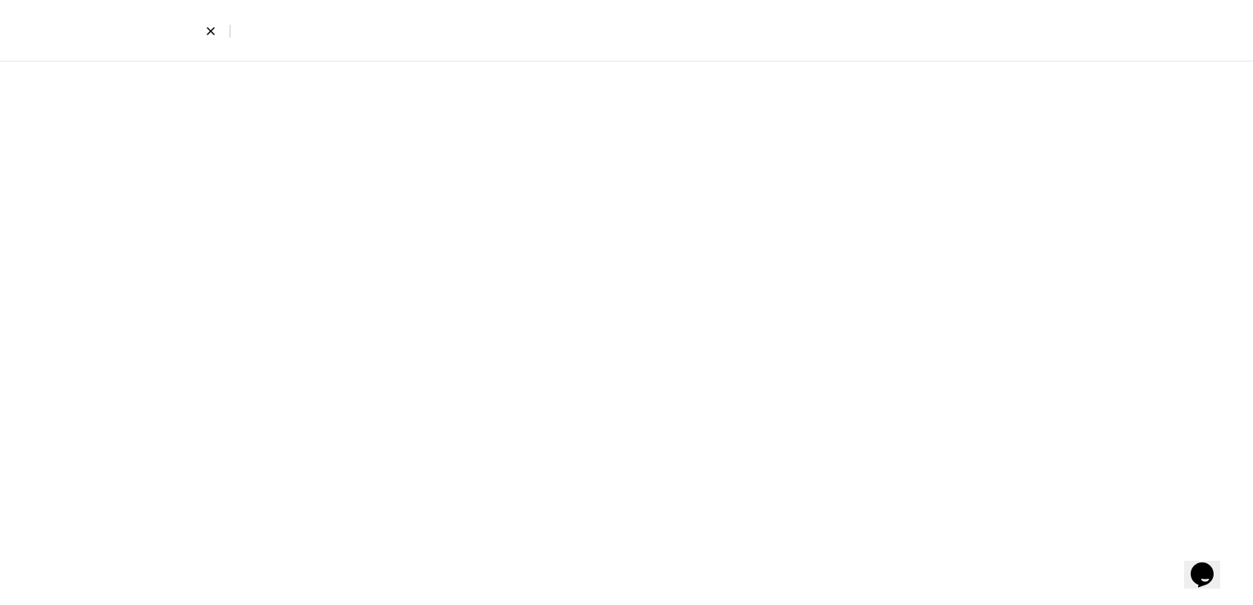
select select "2"
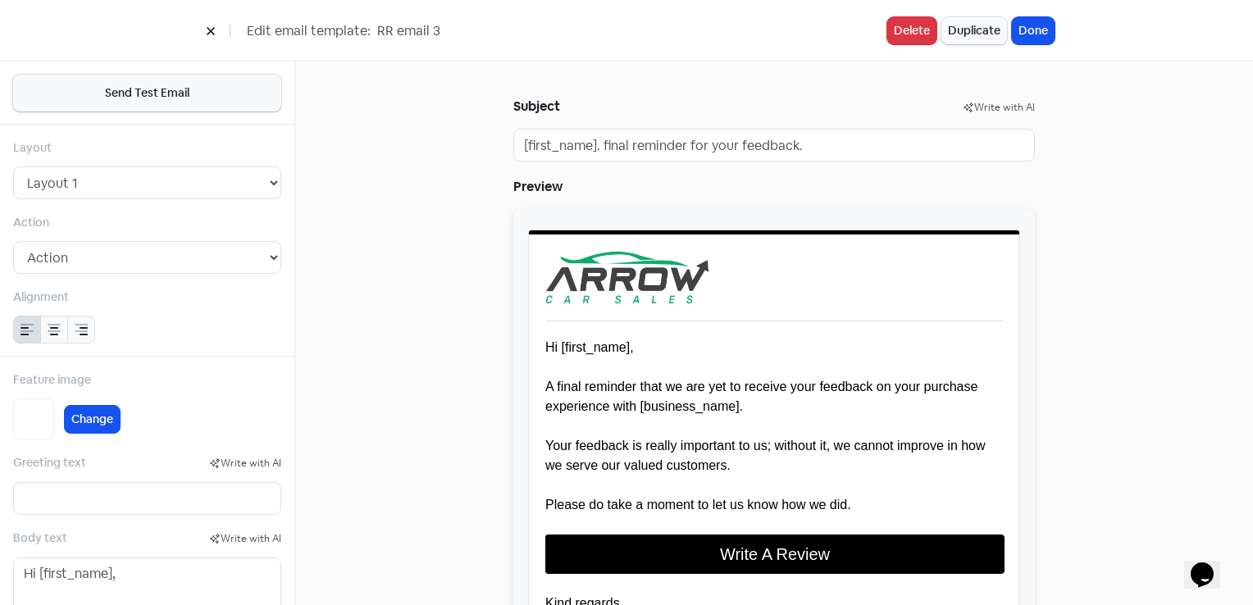
click at [217, 29] on button at bounding box center [210, 30] width 25 height 29
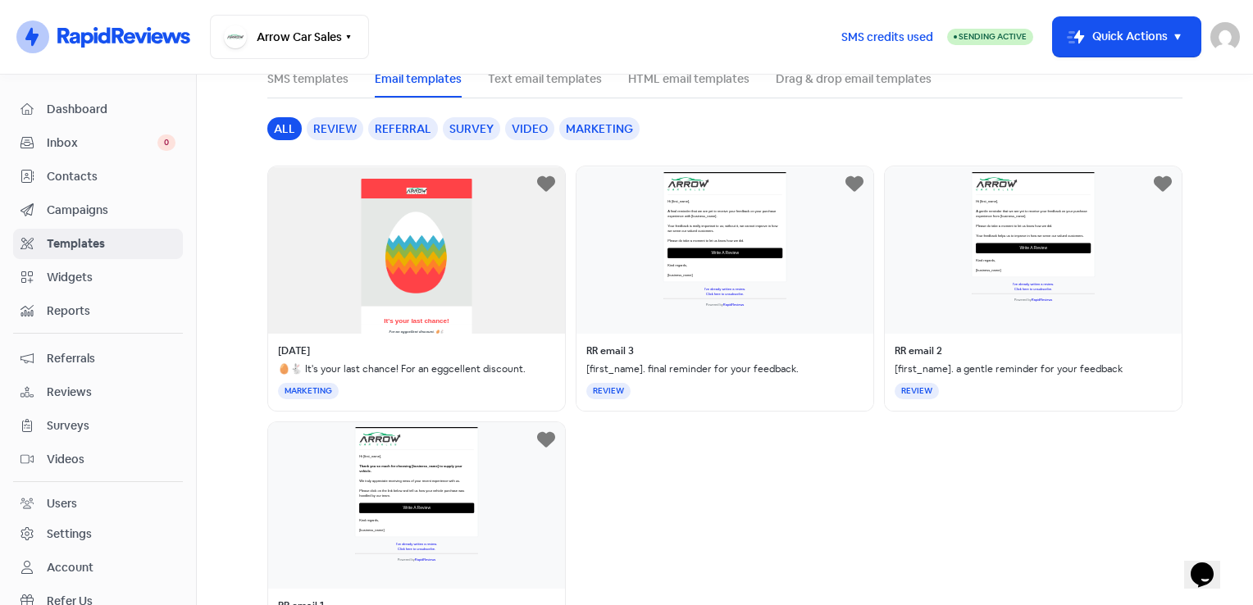
scroll to position [82, 0]
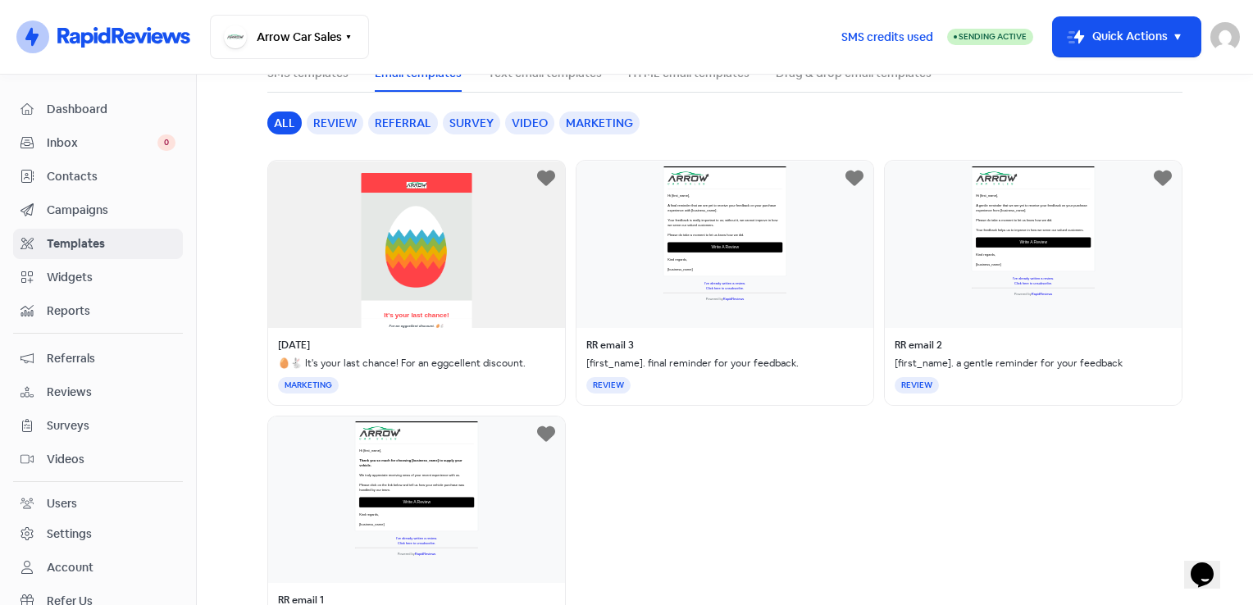
click at [681, 518] on div "Easter 🥚🐇 It's your last chance! For an eggcellent discount. MARKETING RR email…" at bounding box center [724, 410] width 915 height 501
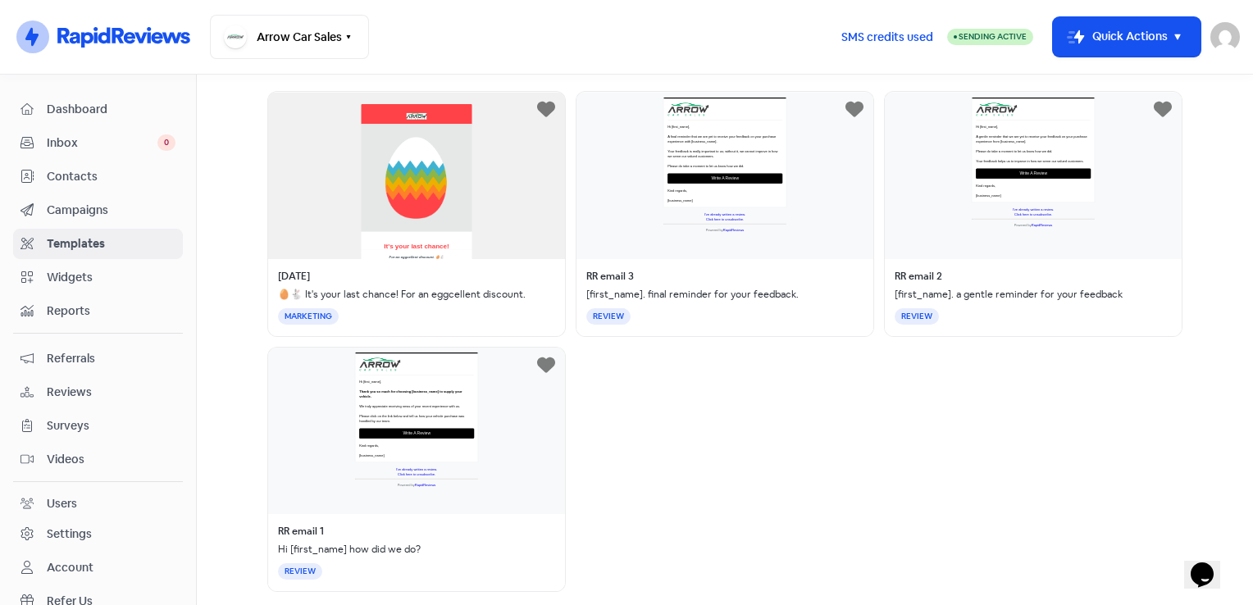
scroll to position [157, 0]
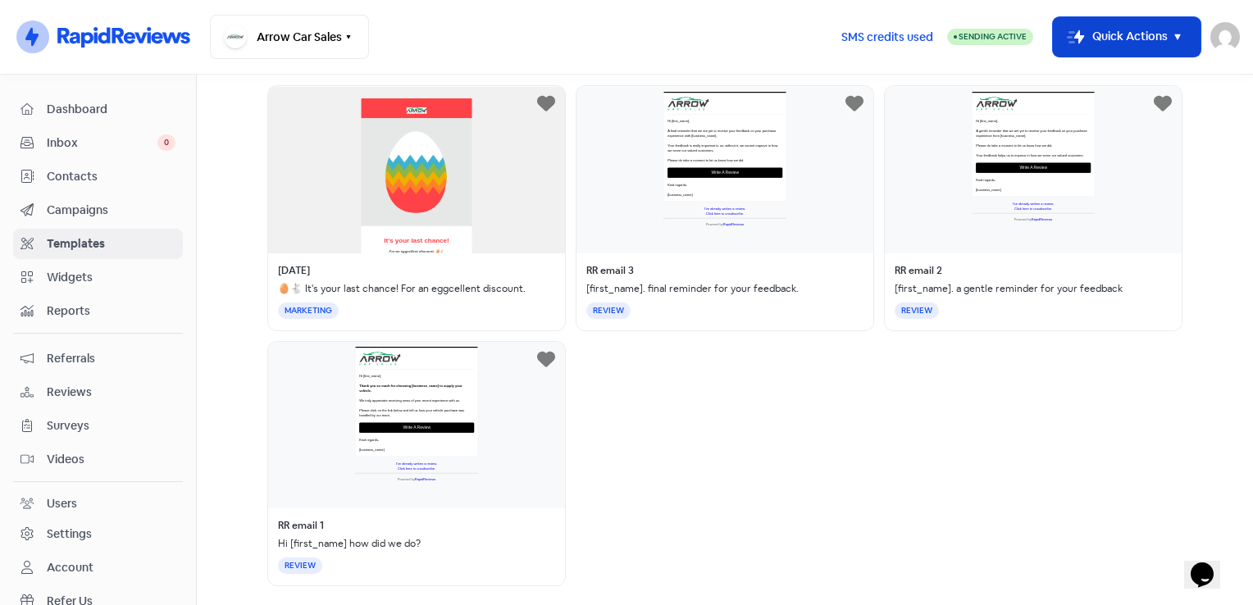
click at [1175, 38] on icon "button" at bounding box center [1178, 37] width 20 height 20
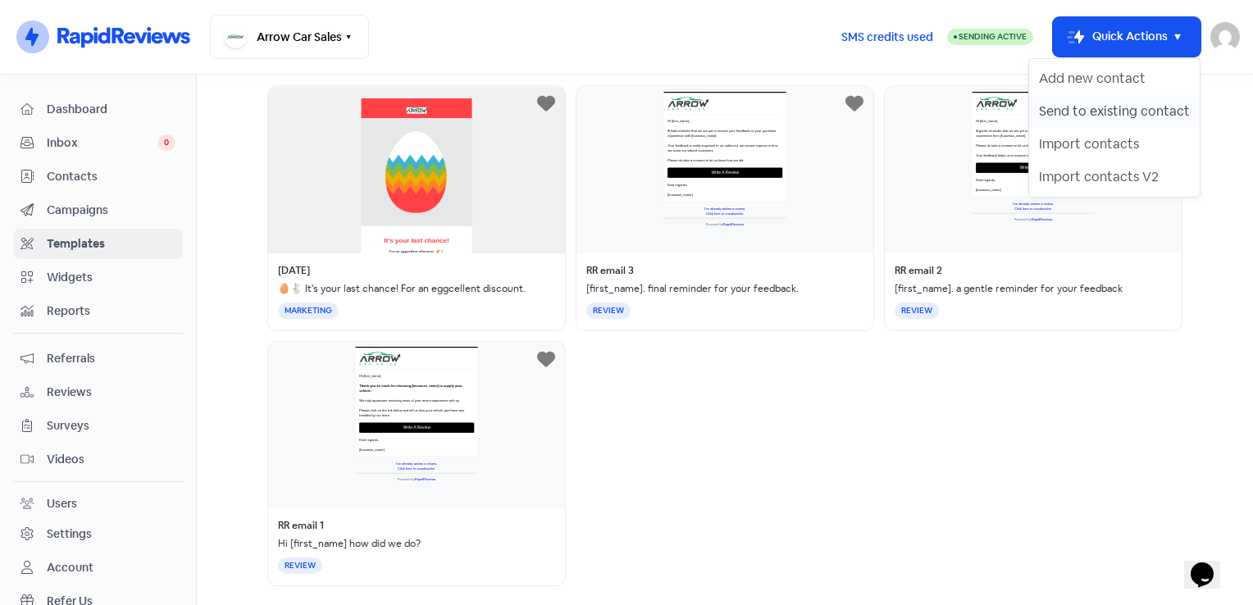
click at [1129, 102] on button "Send to existing contact" at bounding box center [1114, 111] width 171 height 33
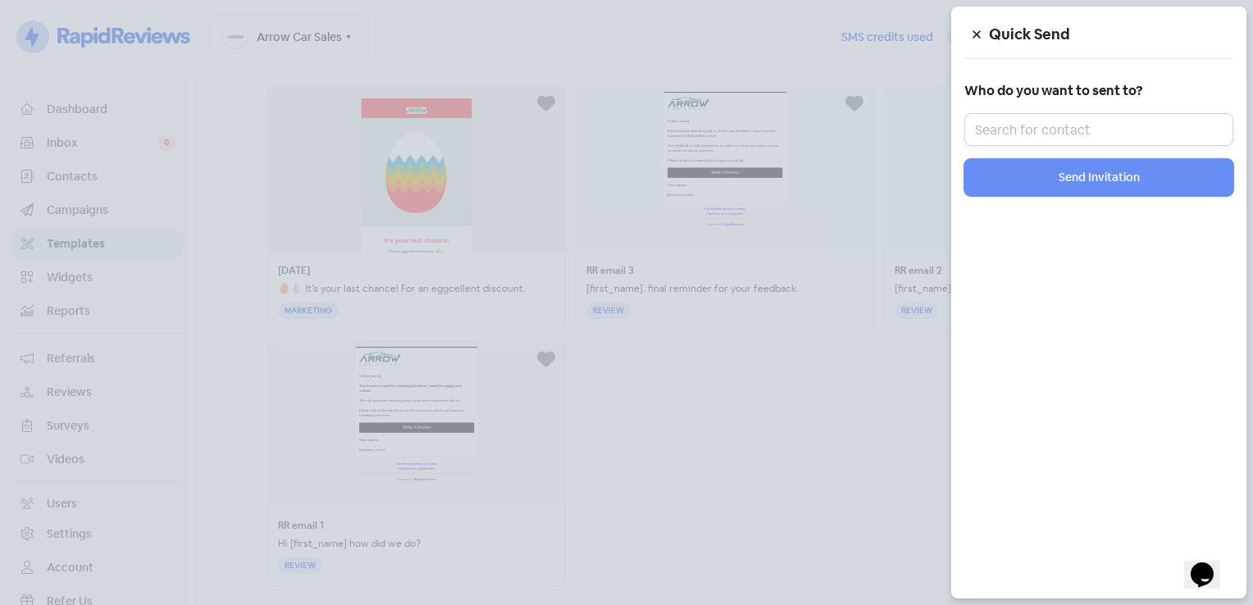
click at [1107, 126] on input "text" at bounding box center [1099, 129] width 269 height 33
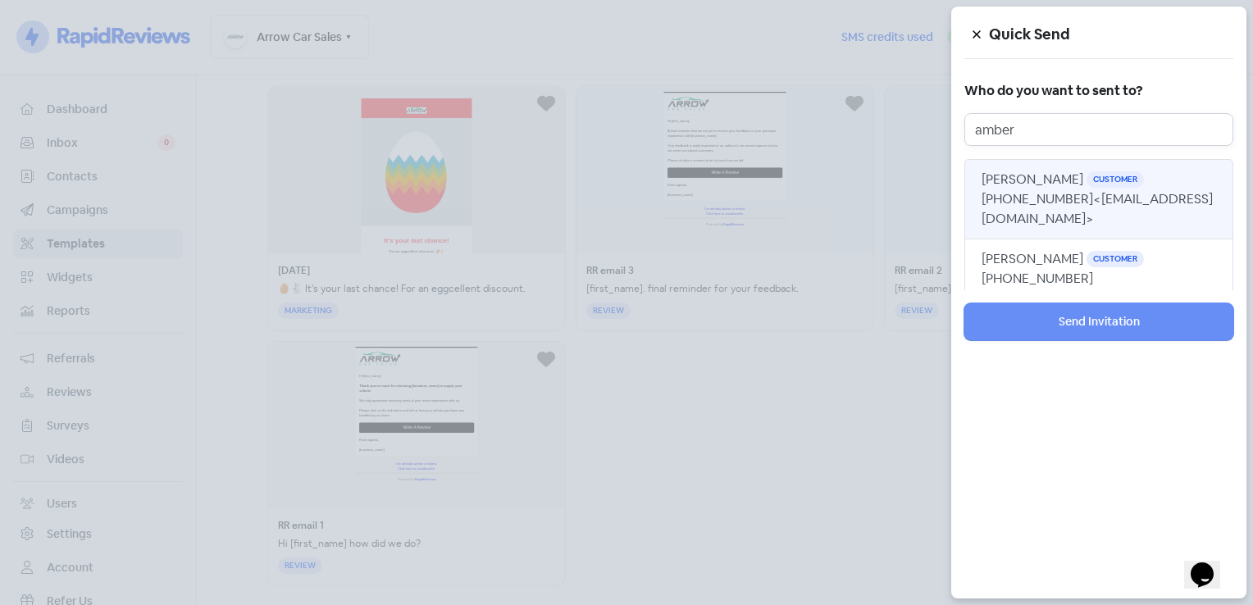
type input "amber"
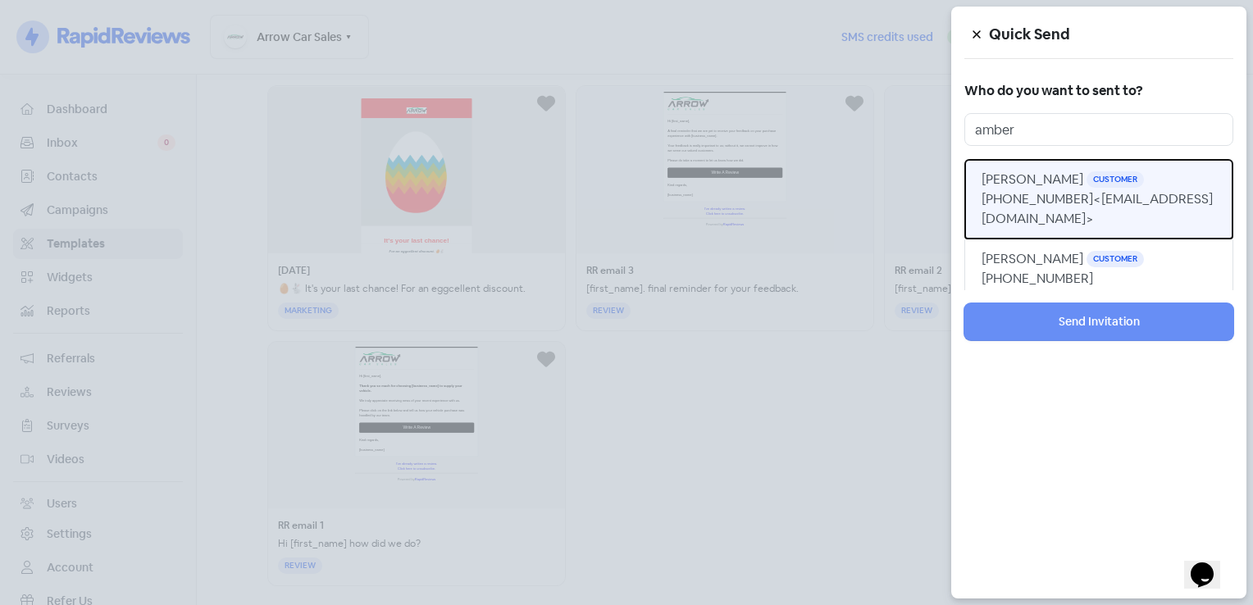
click at [1061, 209] on span "<amberhowie2000@gmail.com>" at bounding box center [1097, 208] width 231 height 37
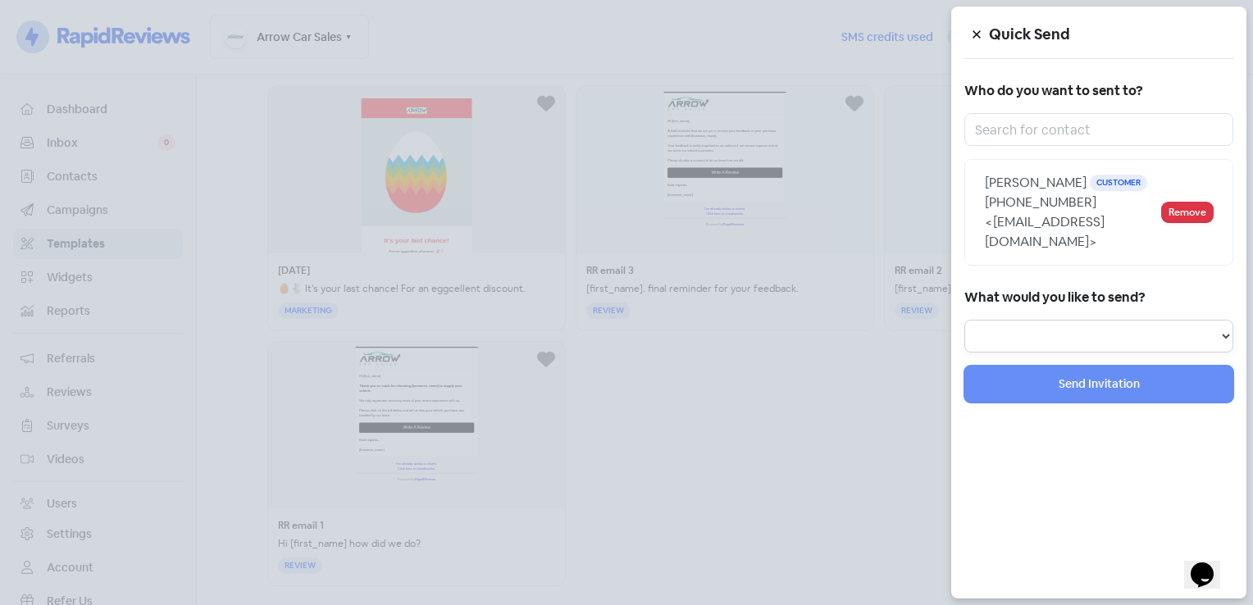
click at [1088, 329] on select "Review Invitation Referral Invitation Survey Invitation Video Invitation" at bounding box center [1099, 336] width 269 height 33
select select "review"
click at [965, 320] on select "Review Invitation Referral Invitation Survey Invitation Video Invitation" at bounding box center [1099, 336] width 269 height 33
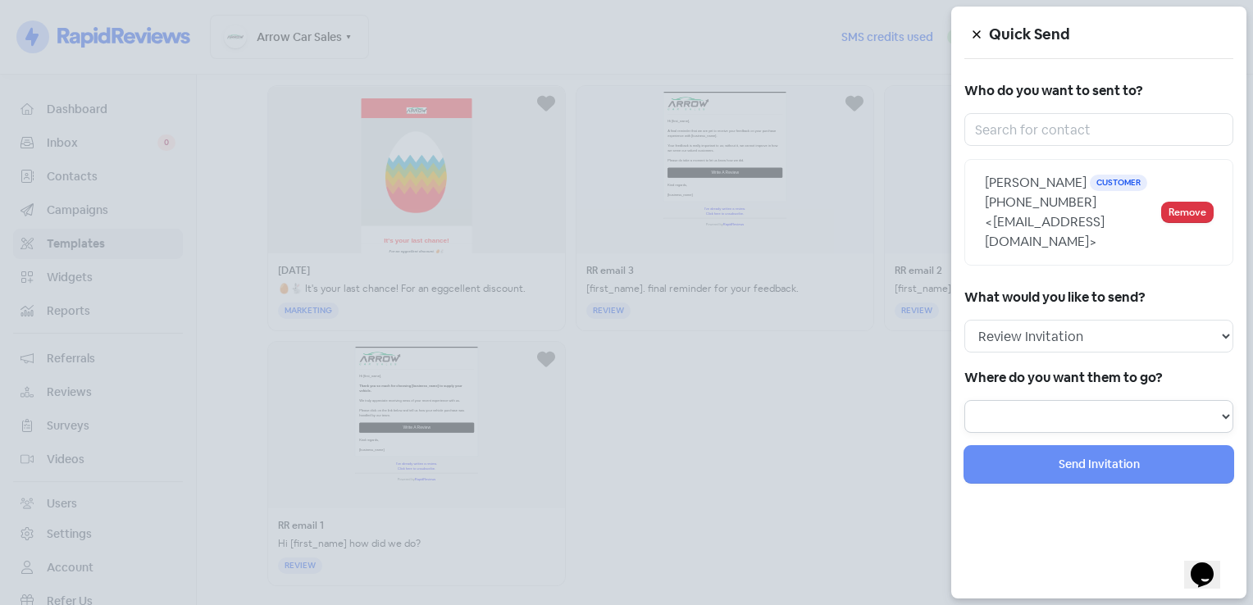
click at [1101, 409] on select at bounding box center [1099, 416] width 269 height 33
click at [1107, 420] on select at bounding box center [1099, 416] width 269 height 33
click at [1227, 420] on select "Review form: Default review form Review form: TROY Review form: SAM Review form…" at bounding box center [1099, 416] width 269 height 33
select select "71"
click at [965, 400] on select "Review form: Default review form Review form: TROY Review form: SAM Review form…" at bounding box center [1099, 416] width 269 height 33
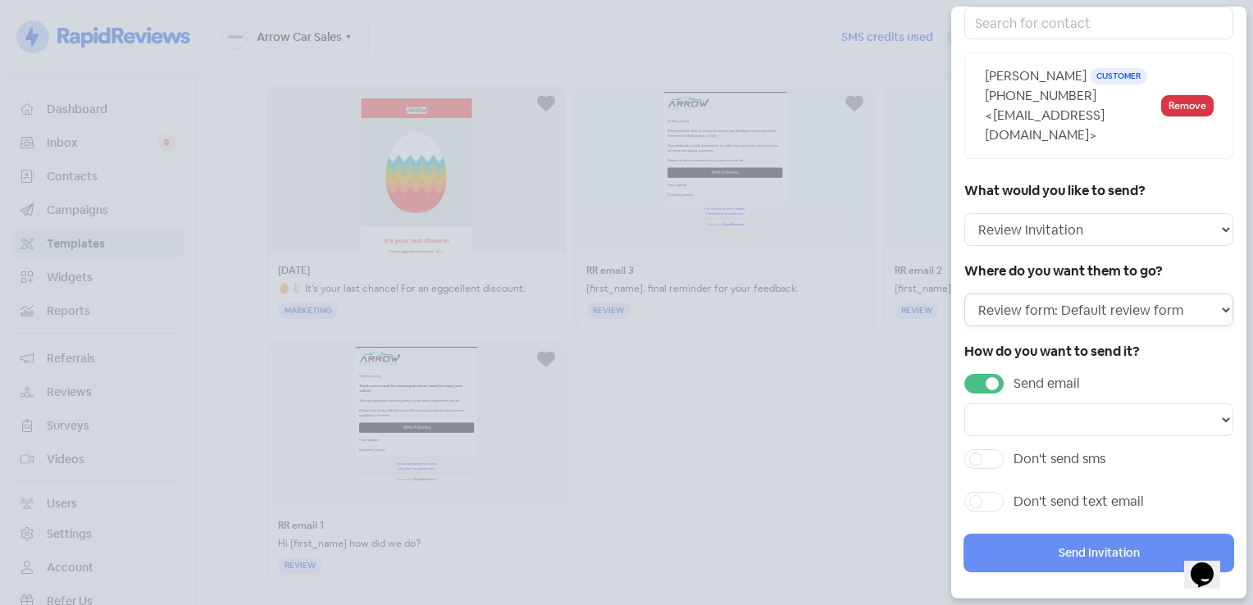
scroll to position [112, 0]
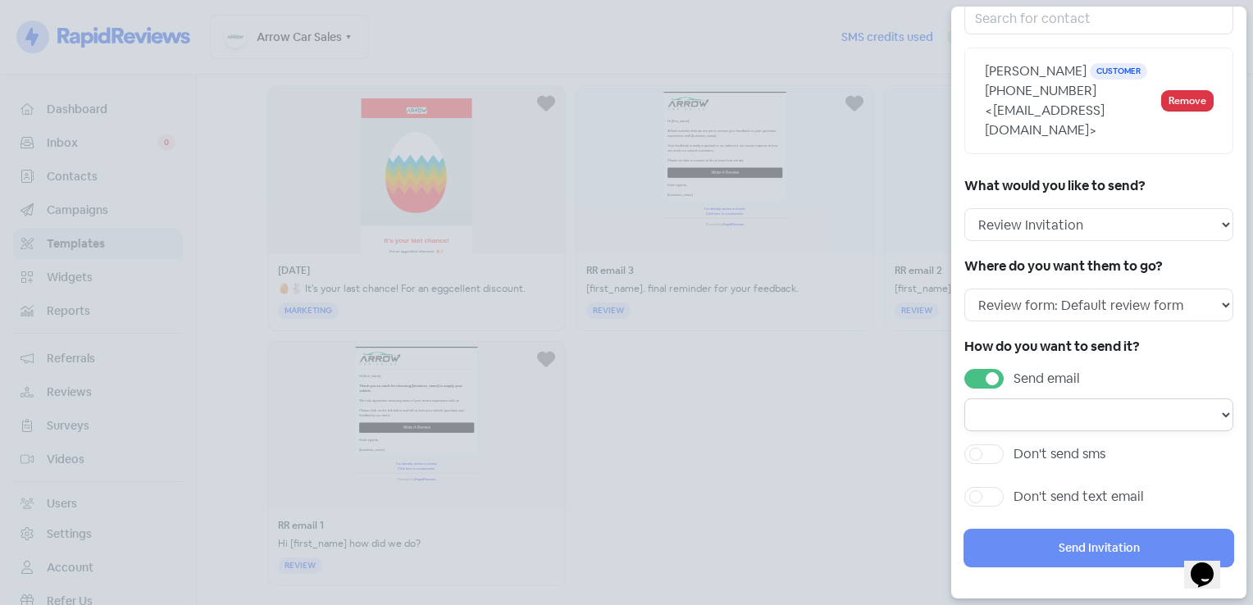
click at [1174, 405] on select "Email template: RR email 3 Email template: RR email 2 Email template: RR email 1" at bounding box center [1099, 415] width 269 height 33
select select "170"
click at [965, 399] on select "Email template: RR email 3 Email template: RR email 2 Email template: RR email 1" at bounding box center [1099, 415] width 269 height 33
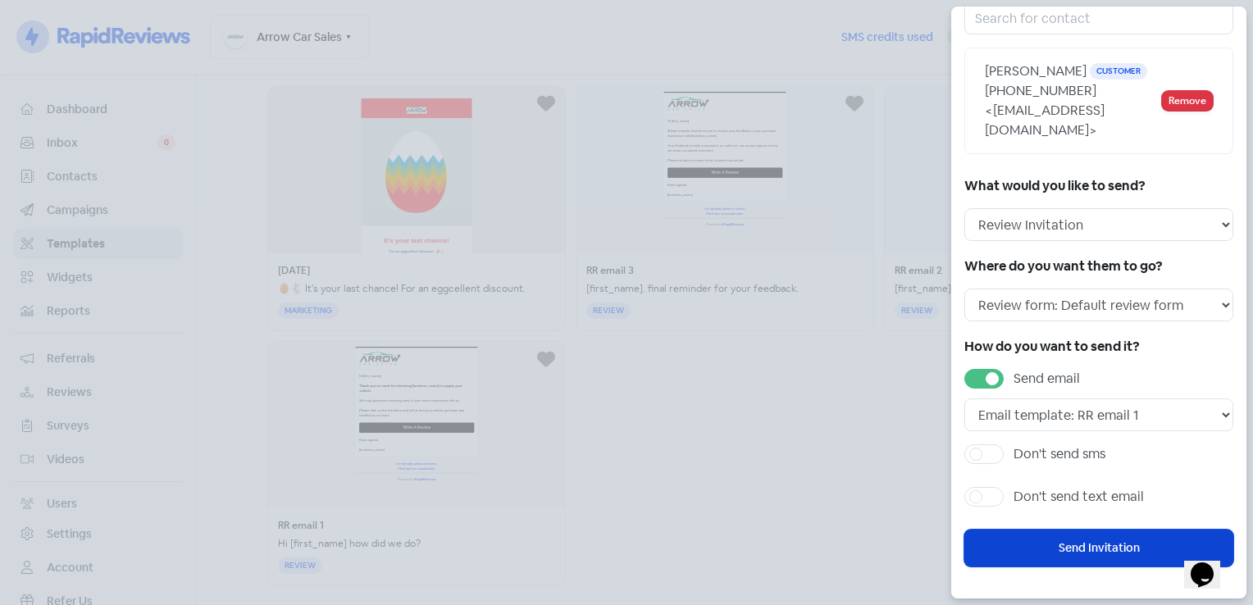
click at [1093, 549] on button "Send Invitation" at bounding box center [1099, 548] width 269 height 37
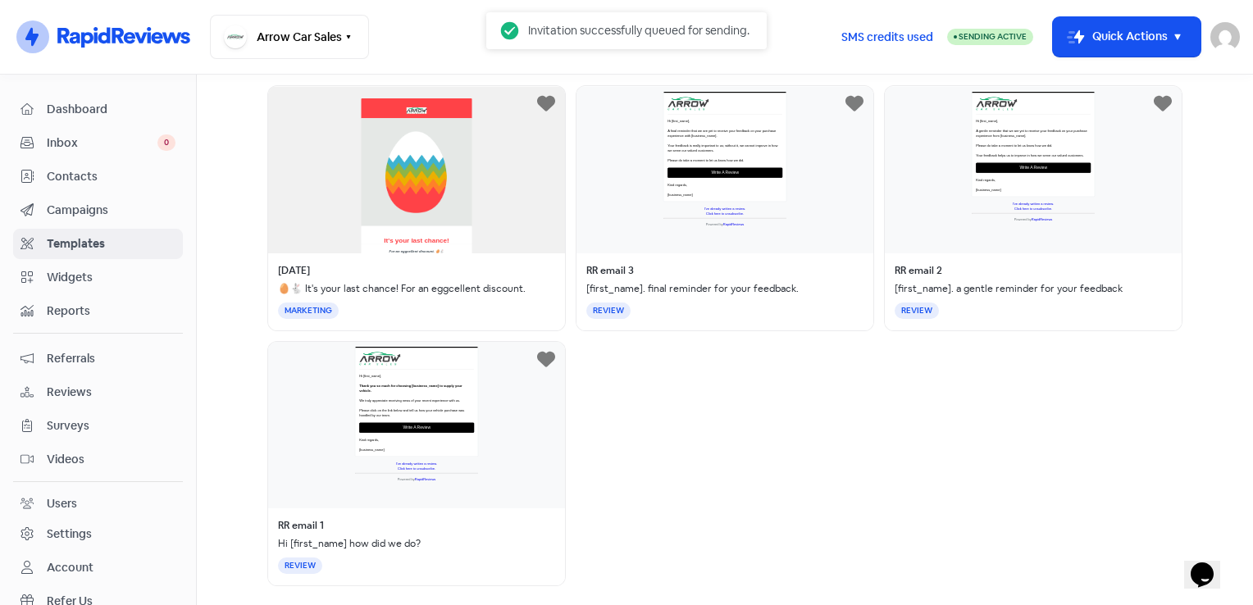
click at [662, 481] on div "Easter 🥚🐇 It's your last chance! For an eggcellent discount. MARKETING RR email…" at bounding box center [724, 335] width 915 height 501
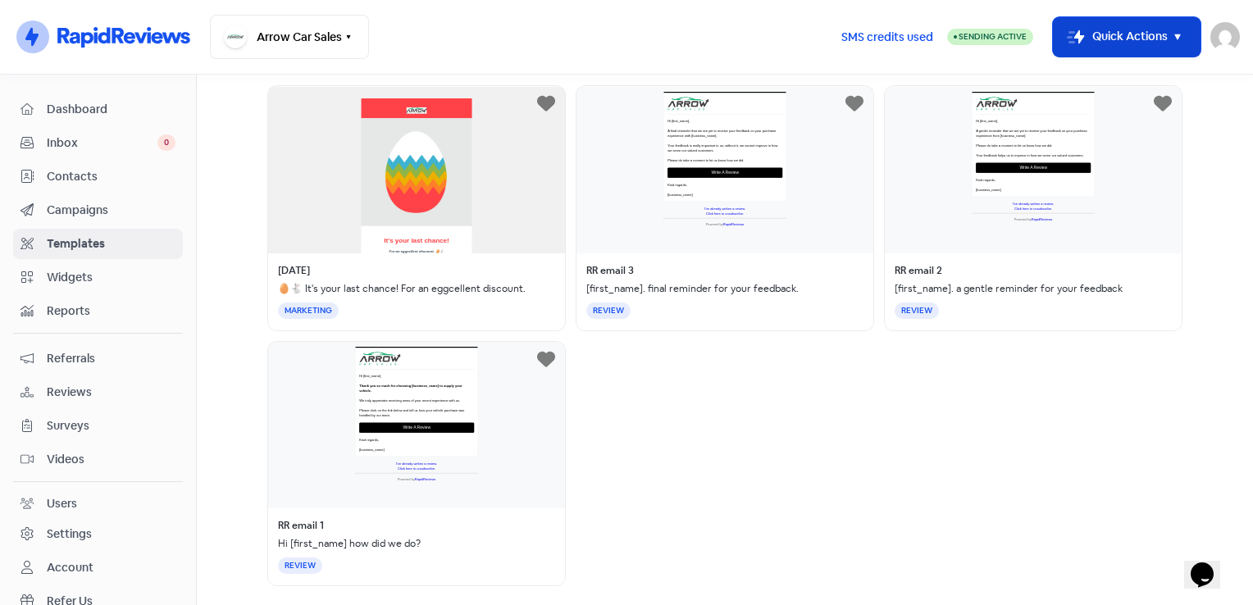
click at [1174, 36] on icon "button" at bounding box center [1178, 37] width 20 height 20
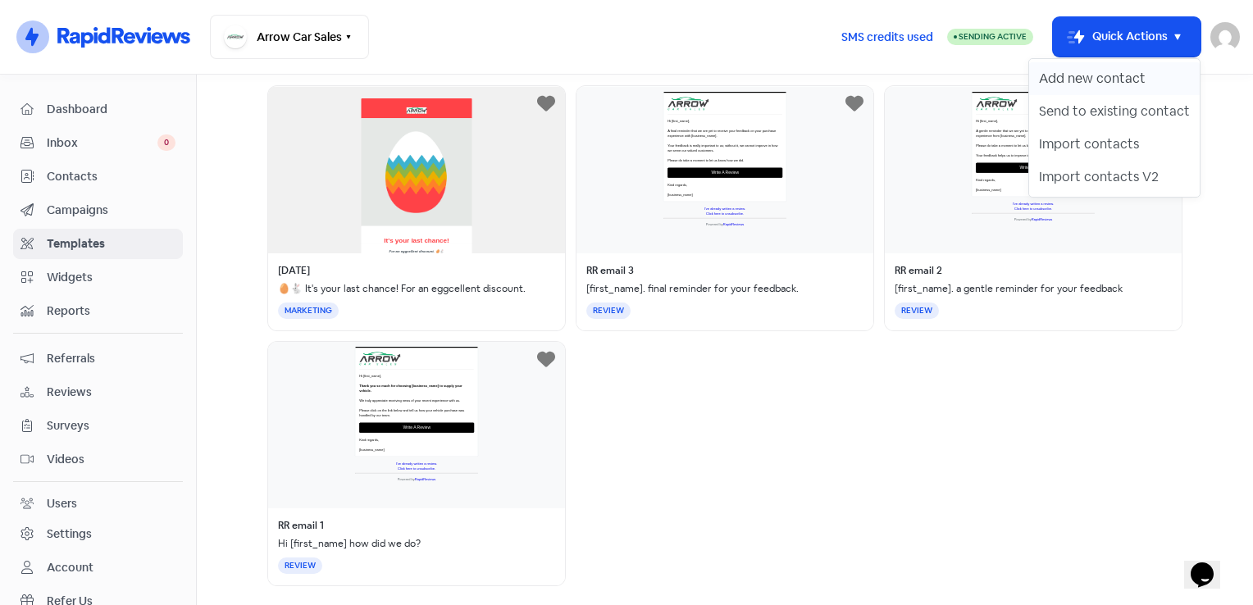
click at [1134, 74] on button "Add new contact" at bounding box center [1114, 78] width 171 height 33
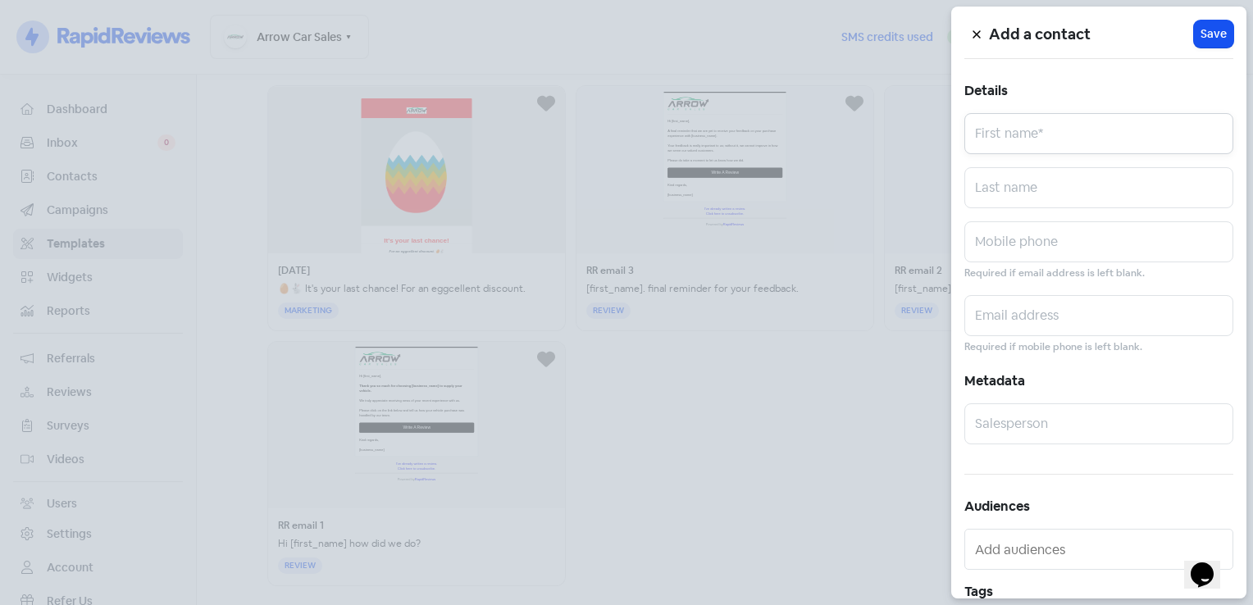
click at [1031, 128] on input "text" at bounding box center [1099, 133] width 269 height 41
type input "Mahmud"
type input "Ghafoor"
click at [1021, 222] on input "text" at bounding box center [1099, 241] width 269 height 41
click at [1017, 232] on input "text" at bounding box center [1099, 241] width 269 height 41
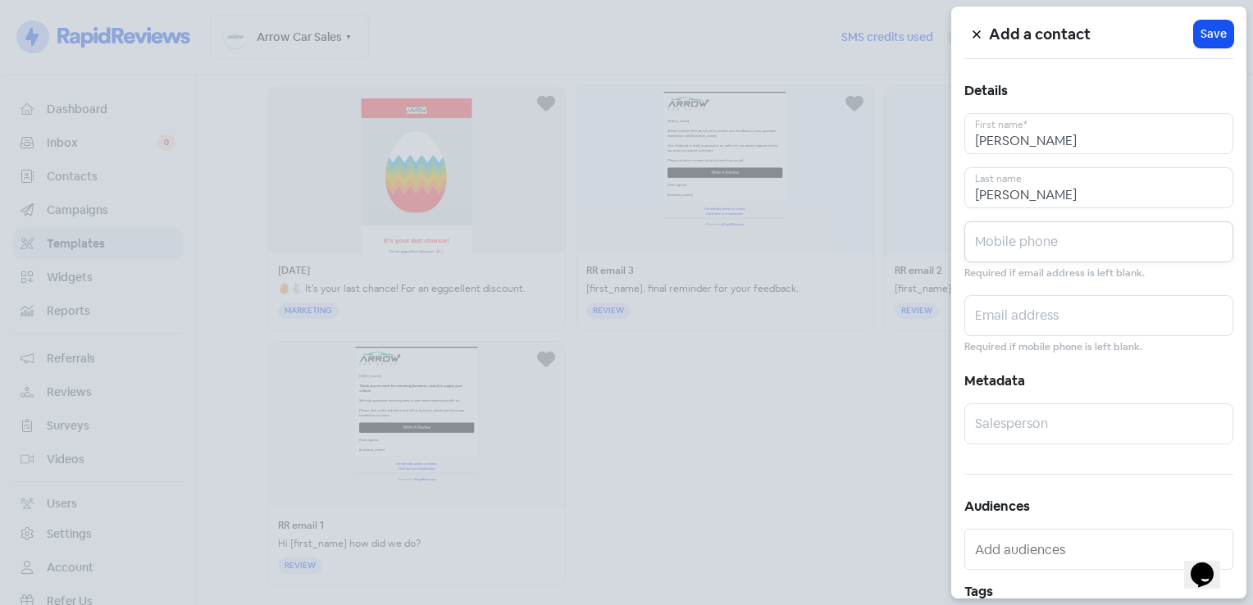
click at [1015, 241] on input "text" at bounding box center [1099, 241] width 269 height 41
type input "0450470008"
click at [1110, 322] on input "text" at bounding box center [1099, 315] width 269 height 41
paste input "chronicz.13.m@gmail.com"
type input "chronicz.13.m@gmail.com"
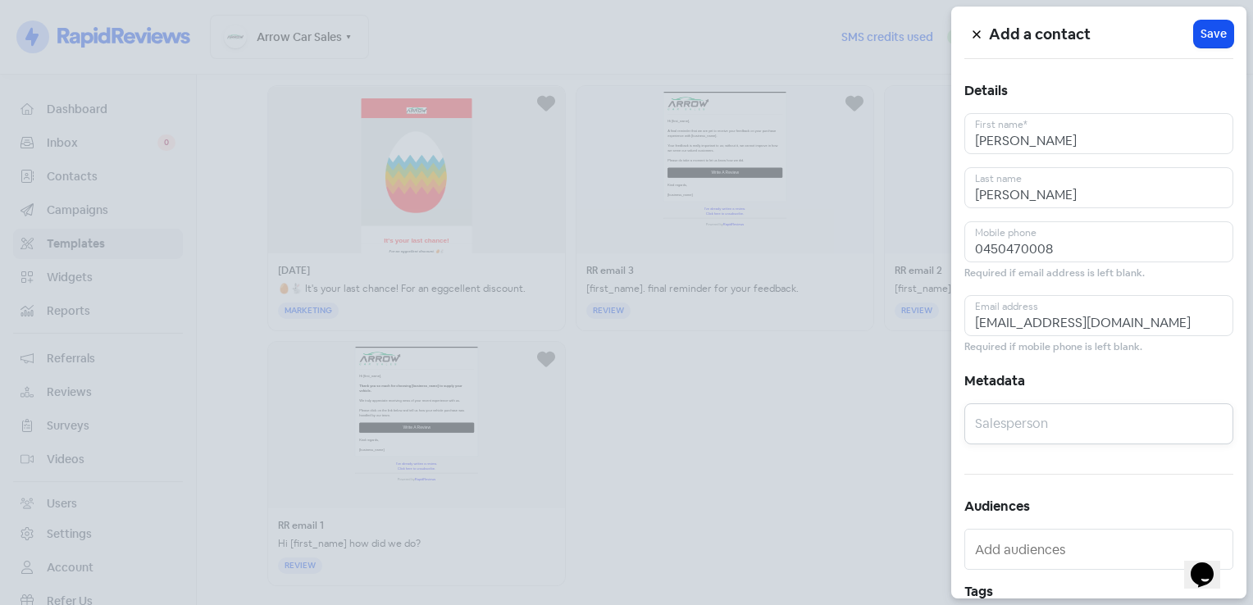
click at [1039, 433] on input "text" at bounding box center [1099, 424] width 269 height 41
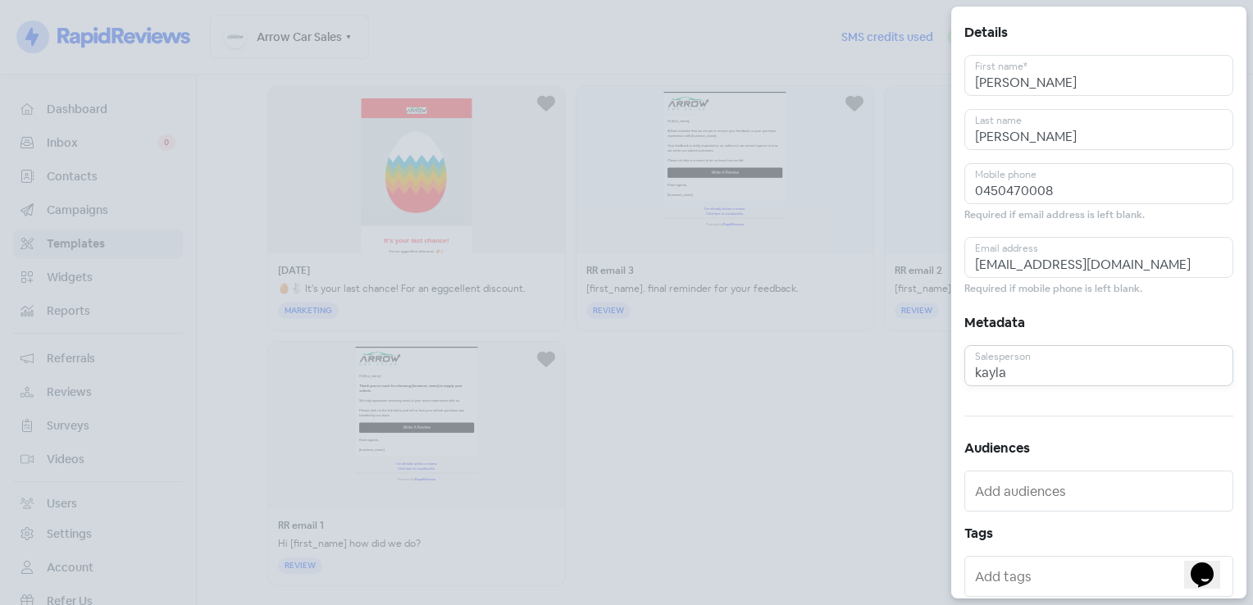
scroll to position [0, 0]
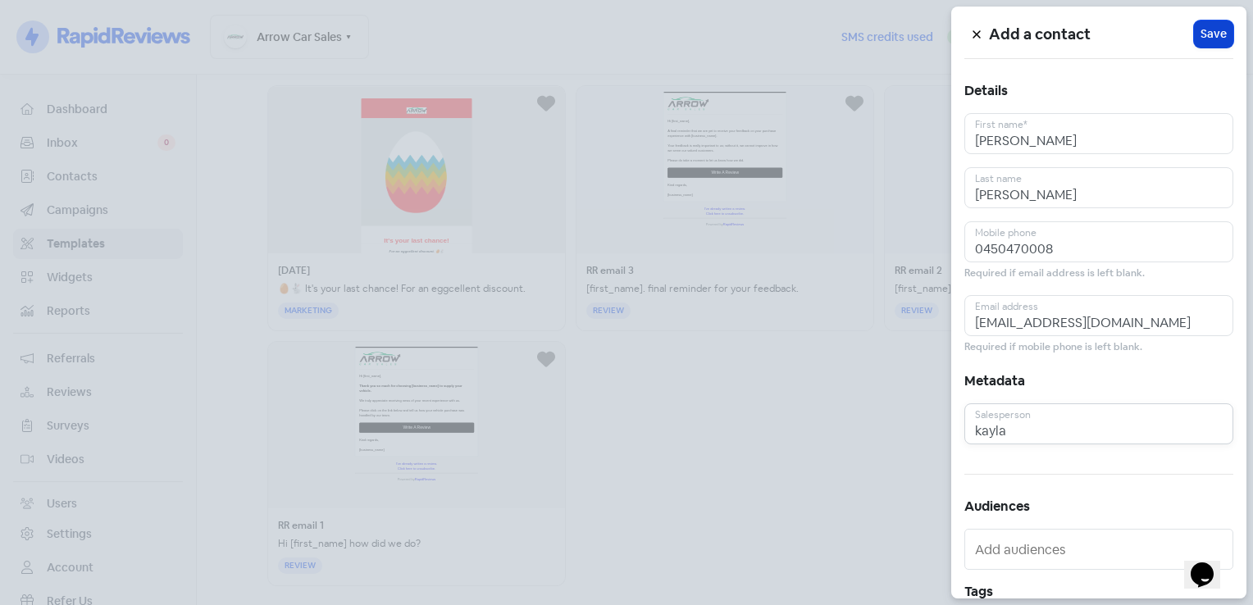
type input "kayla"
click at [1203, 36] on span "Save" at bounding box center [1214, 33] width 26 height 17
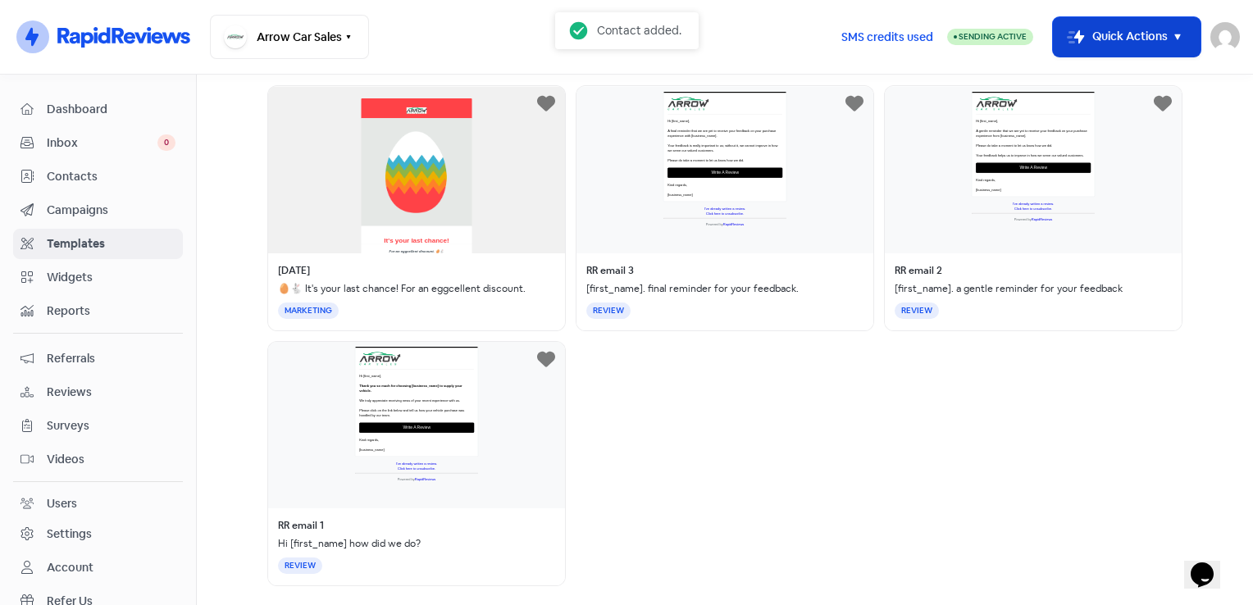
click at [1133, 44] on button "Icon For Thunder-move Quick Actions" at bounding box center [1127, 36] width 148 height 39
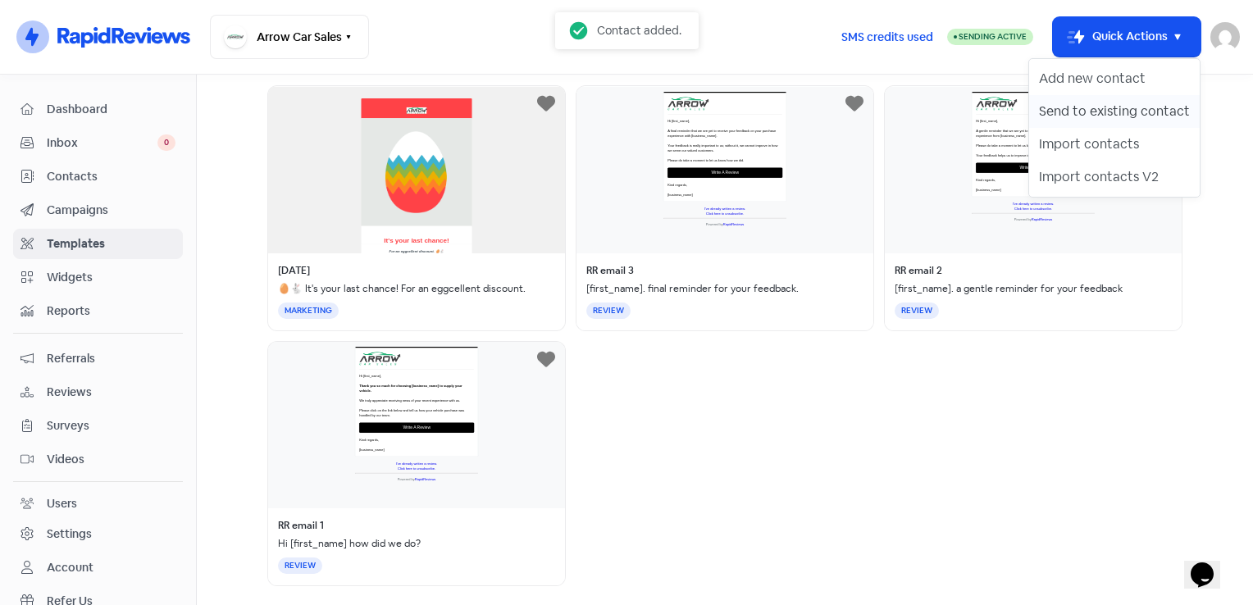
click at [1161, 104] on button "Send to existing contact" at bounding box center [1114, 111] width 171 height 33
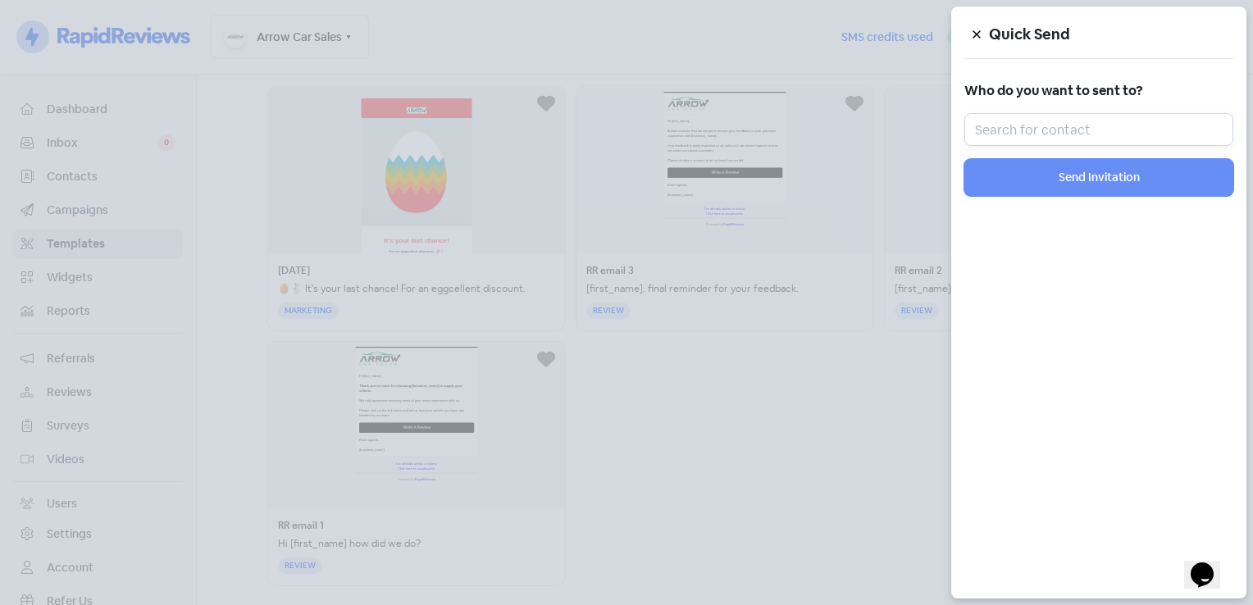
click at [1108, 133] on input "text" at bounding box center [1099, 129] width 269 height 33
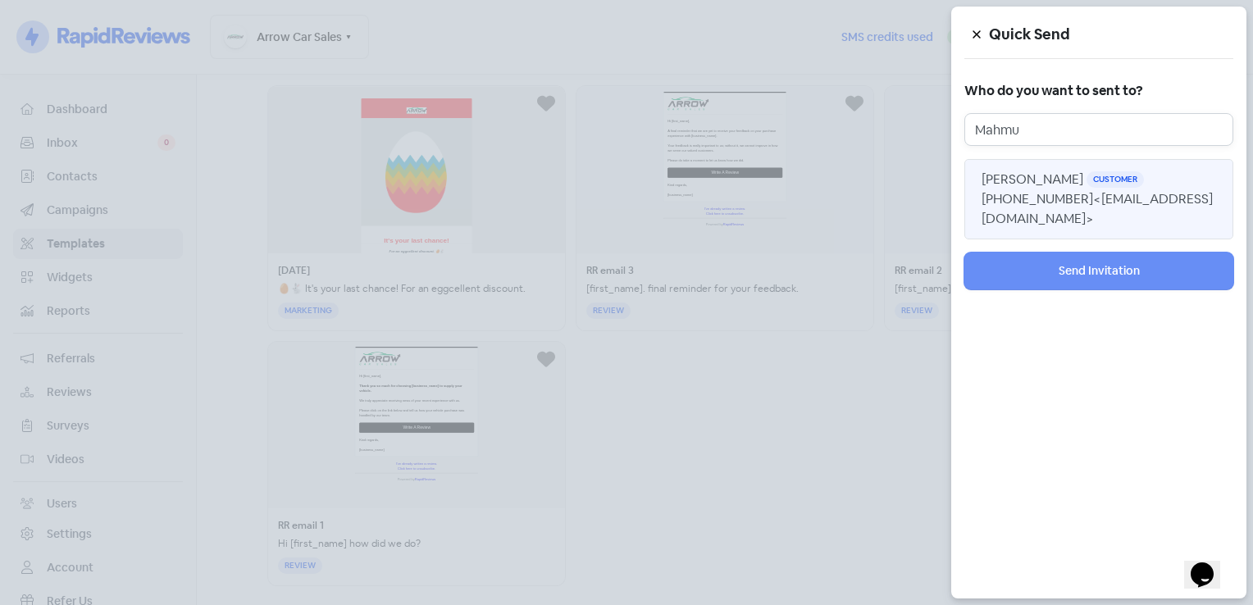
type input "Mahmu"
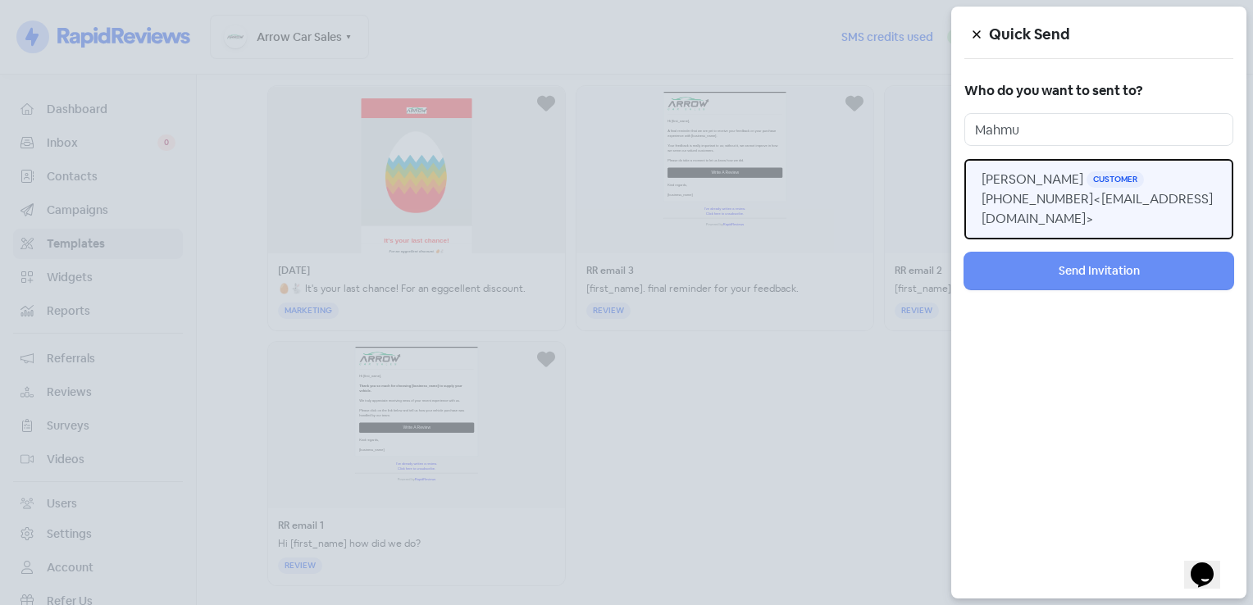
click at [1060, 205] on span "+61450470008 <chronicz.13.m@gmail.com>" at bounding box center [1097, 208] width 231 height 37
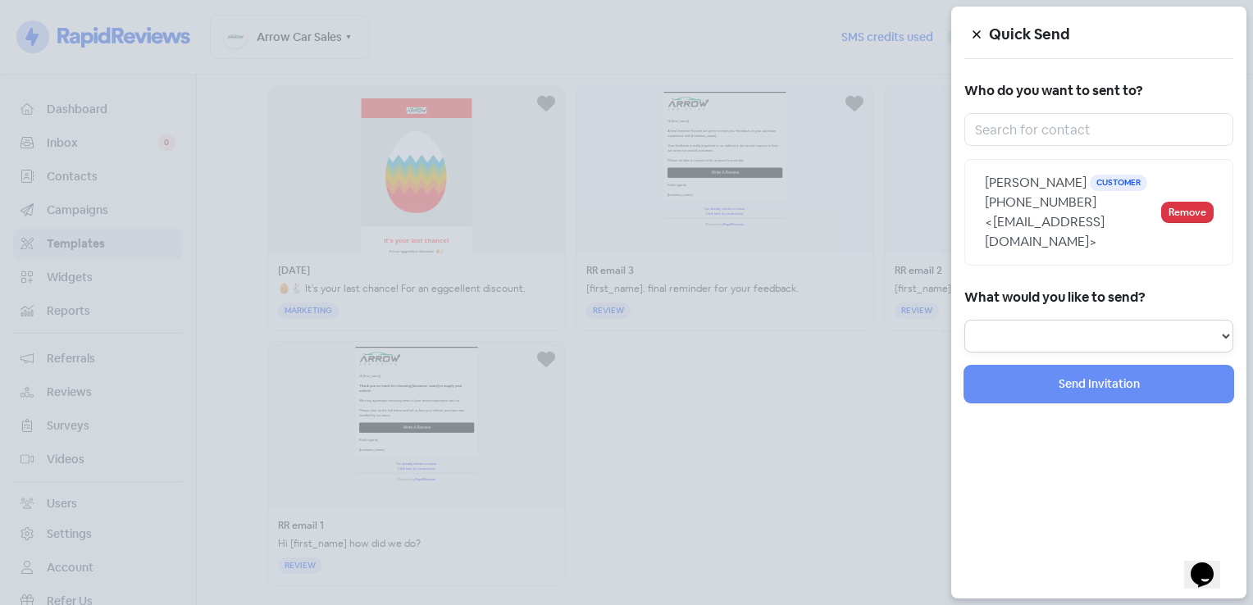
click at [1166, 320] on select "Review Invitation Referral Invitation Survey Invitation Video Invitation" at bounding box center [1099, 336] width 269 height 33
select select "review"
click at [965, 320] on select "Review Invitation Referral Invitation Survey Invitation Video Invitation" at bounding box center [1099, 336] width 269 height 33
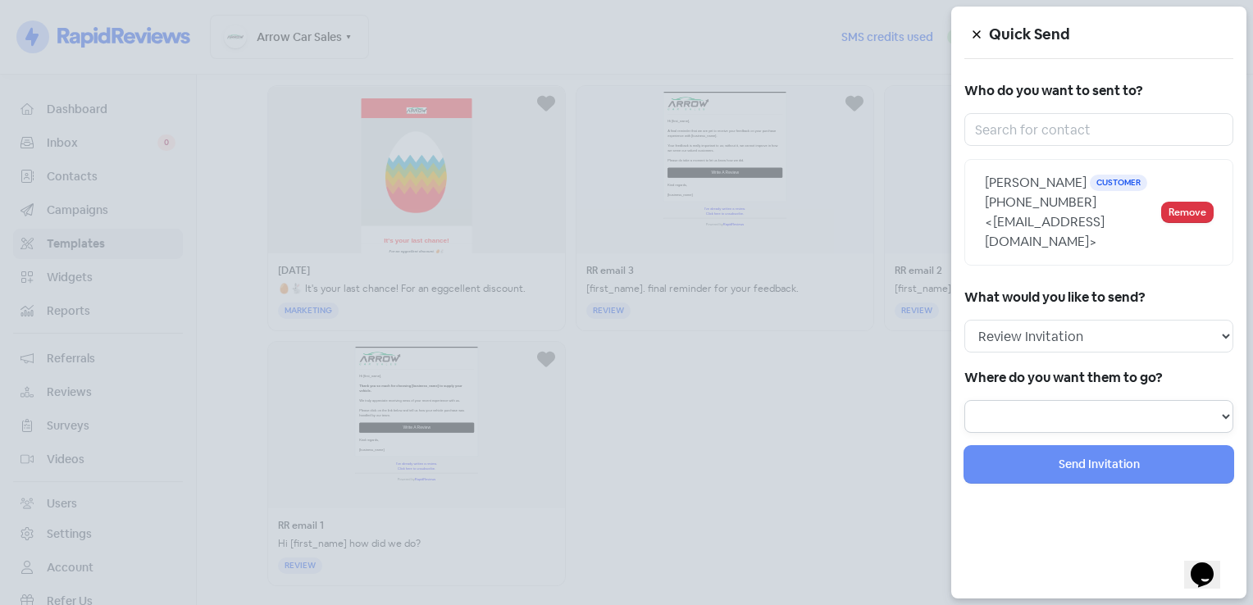
click at [1065, 404] on select at bounding box center [1099, 416] width 269 height 33
select select "71"
click at [965, 400] on select "Review form: Default review form Review form: TROY Review form: SAM Review form…" at bounding box center [1099, 416] width 269 height 33
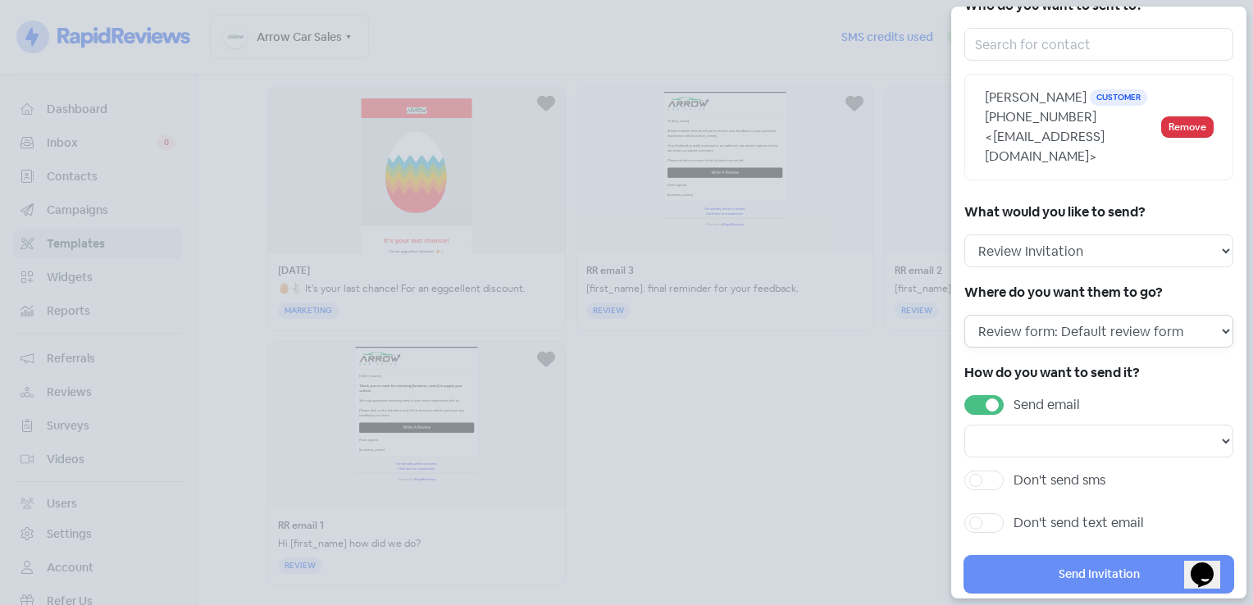
scroll to position [112, 0]
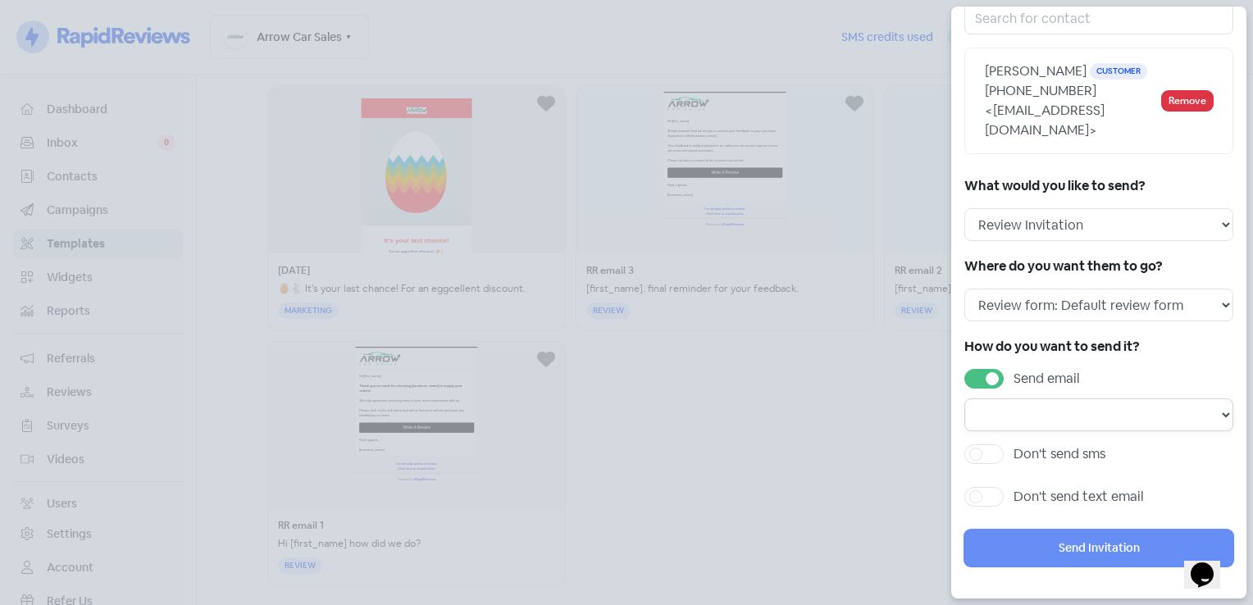
click at [1106, 399] on select "Email template: RR email 3 Email template: RR email 2 Email template: RR email 1" at bounding box center [1099, 415] width 269 height 33
click at [1101, 408] on select "Email template: RR email 3 Email template: RR email 2 Email template: RR email 1" at bounding box center [1099, 415] width 269 height 33
select select "170"
click at [965, 399] on select "Email template: RR email 3 Email template: RR email 2 Email template: RR email 1" at bounding box center [1099, 415] width 269 height 33
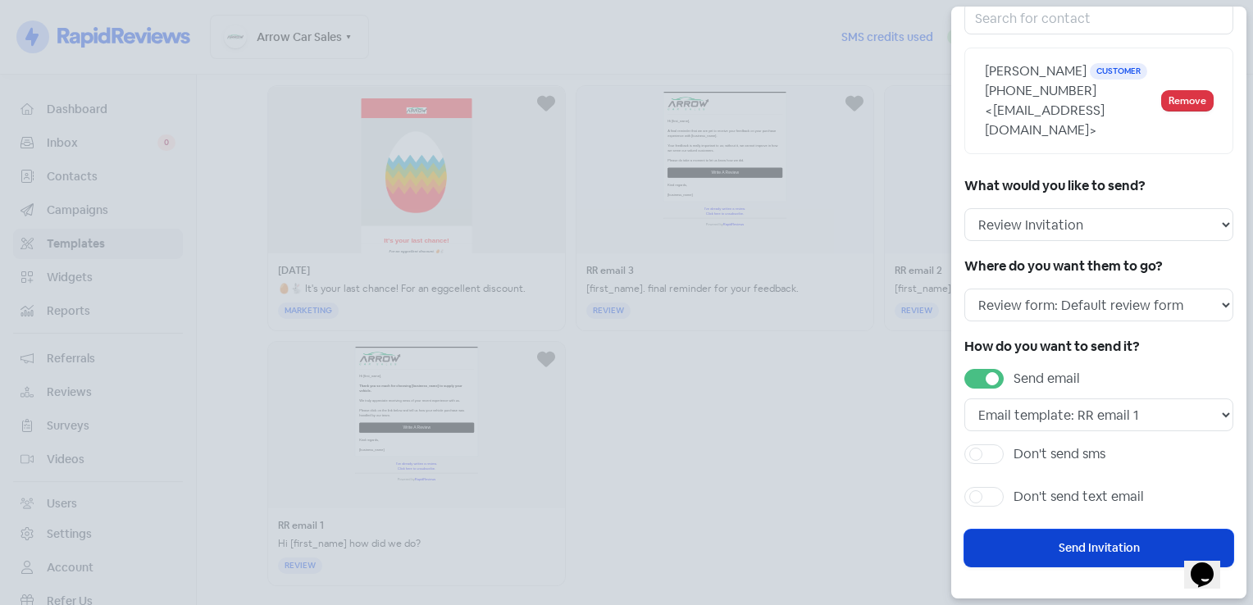
click at [1104, 549] on button "Send Invitation" at bounding box center [1099, 548] width 269 height 37
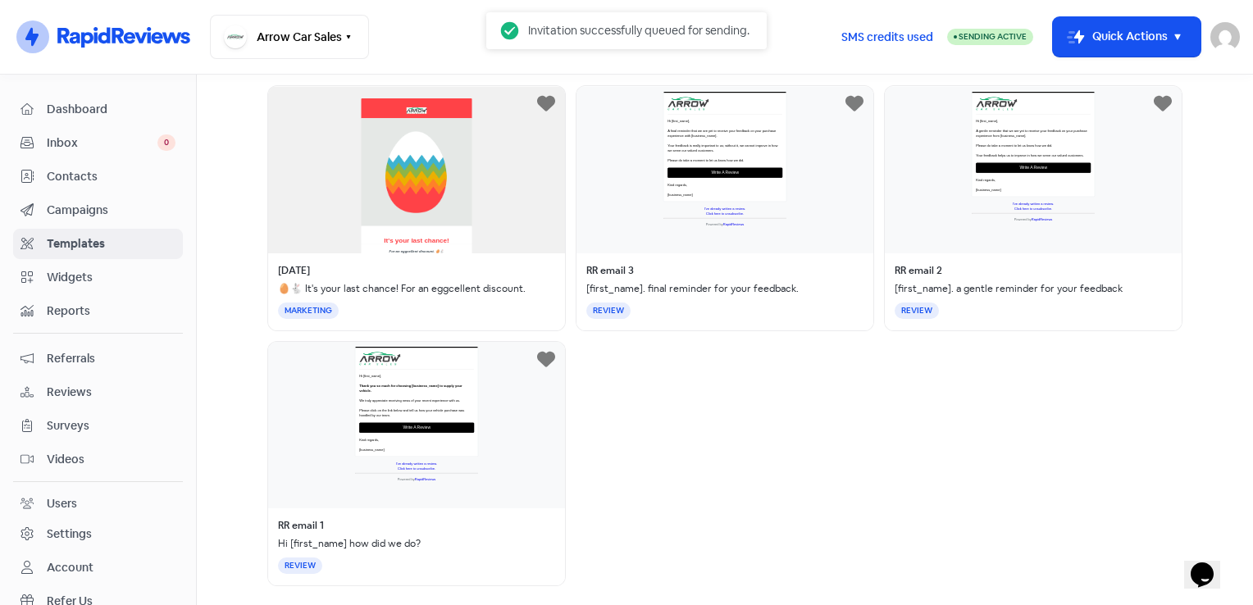
click at [801, 431] on div "Easter 🥚🐇 It's your last chance! For an eggcellent discount. MARKETING RR email…" at bounding box center [724, 335] width 915 height 501
